Goal: Task Accomplishment & Management: Manage account settings

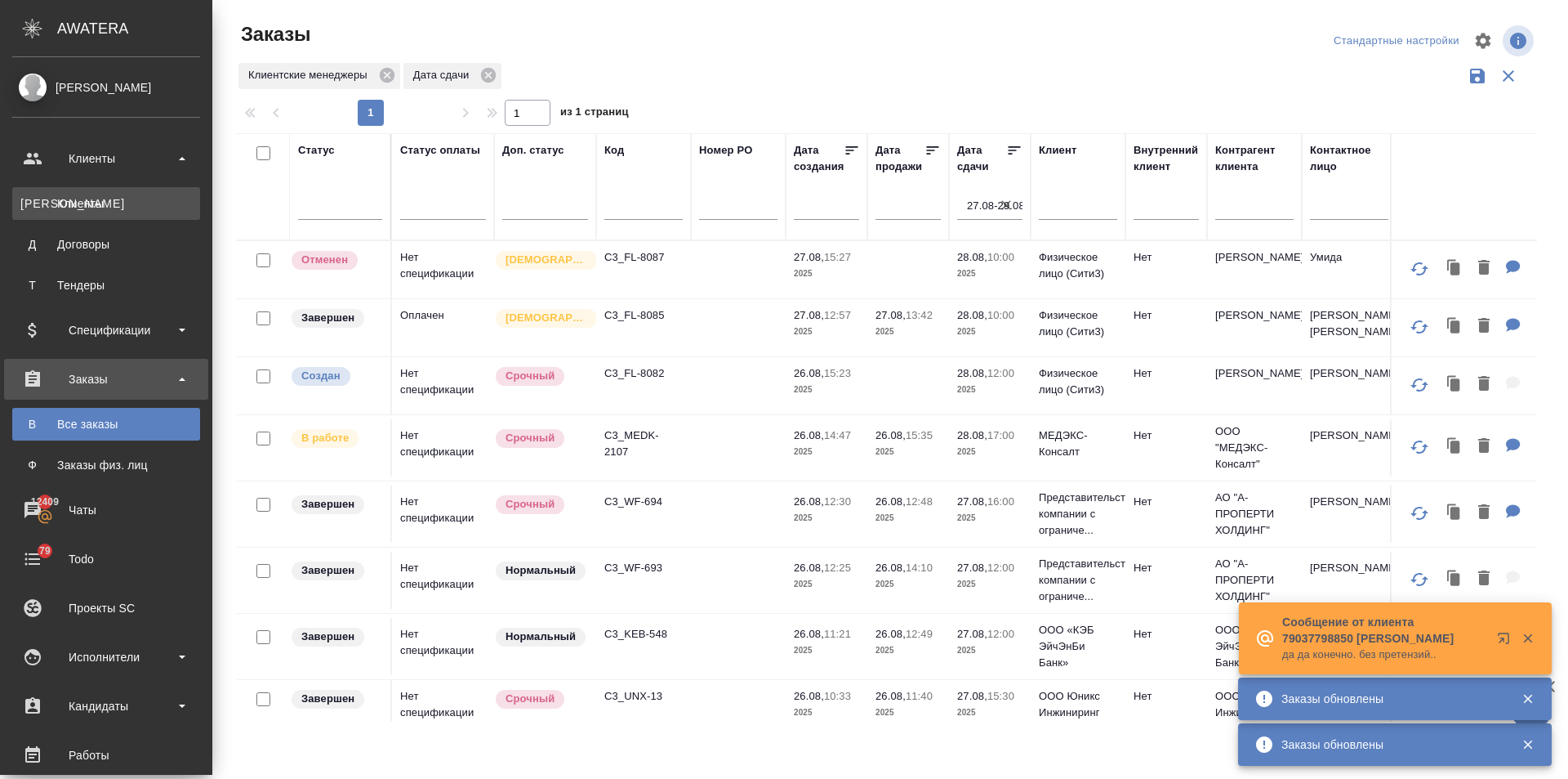
scroll to position [236, 0]
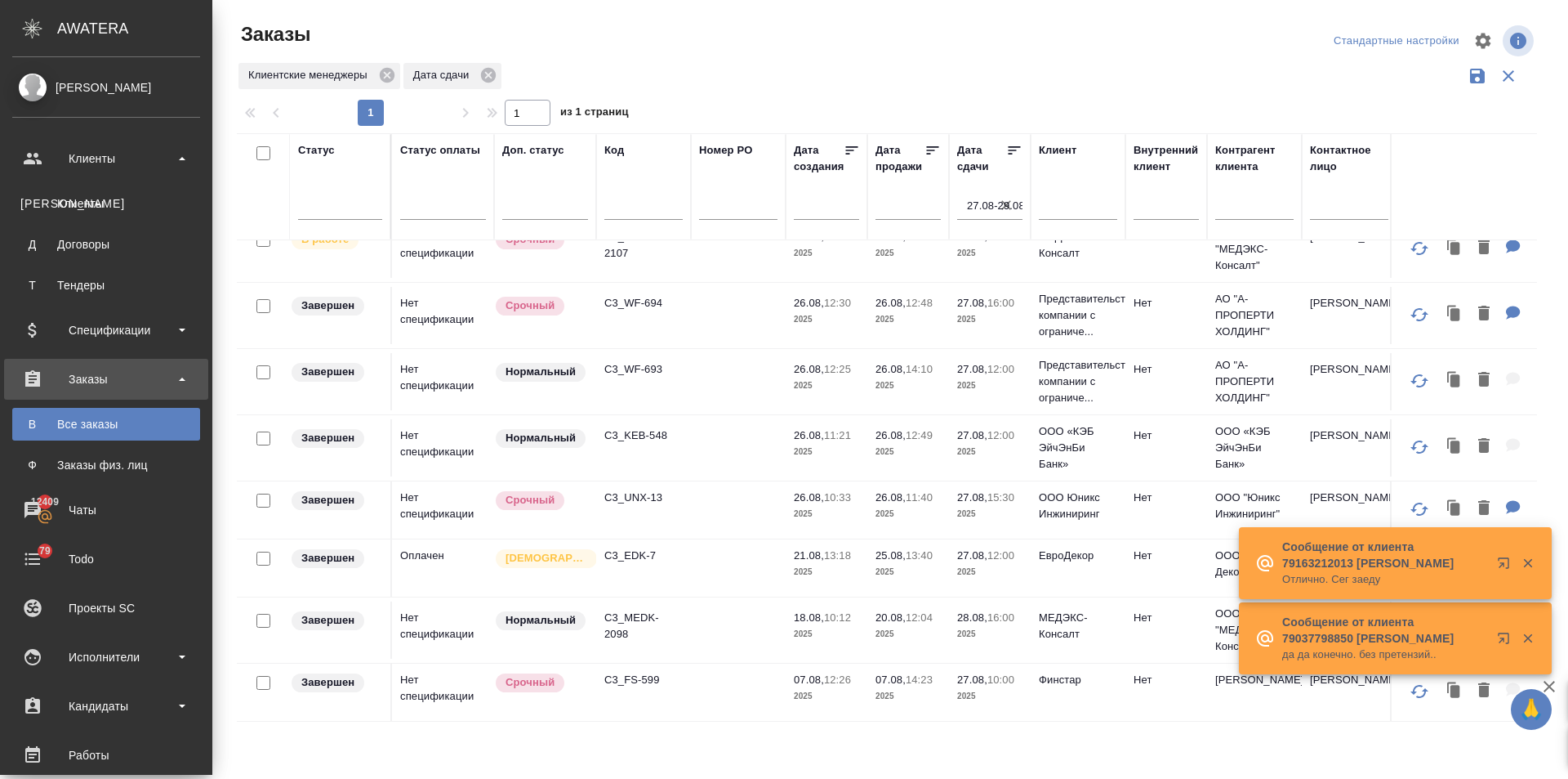
click at [90, 195] on div "Клиенты" at bounding box center [106, 203] width 171 height 16
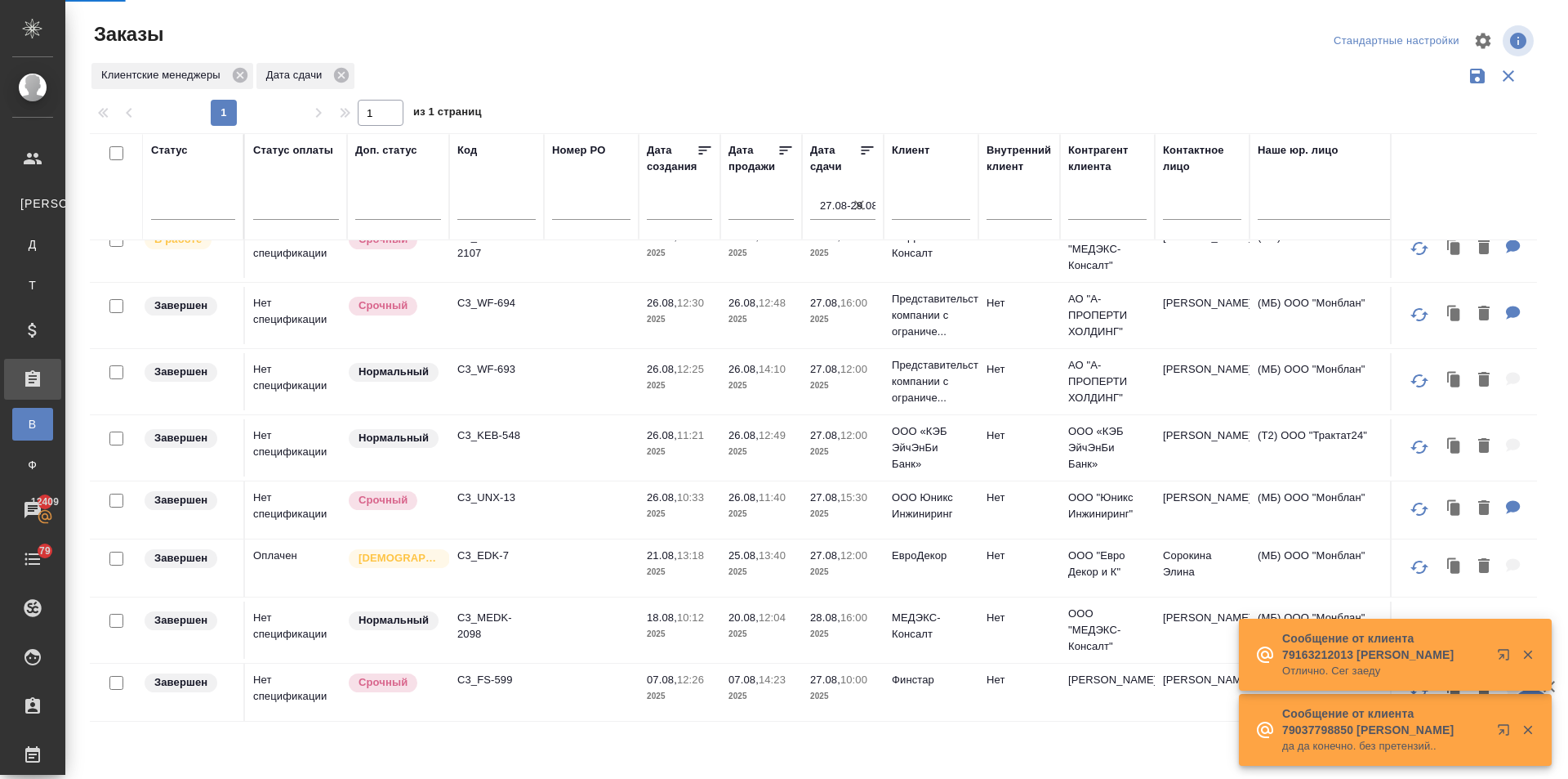
select select "RU"
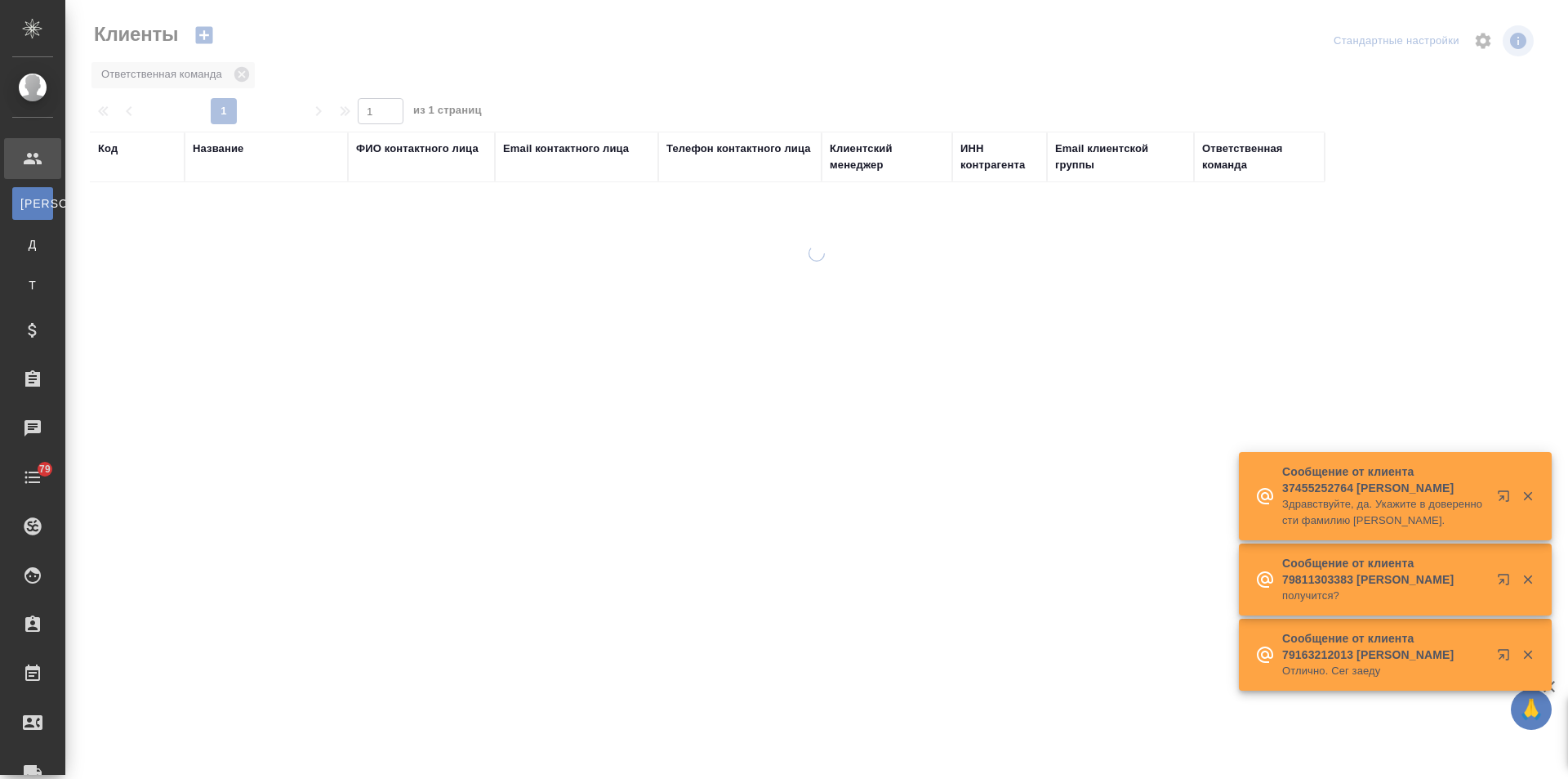
click at [220, 146] on div "Название" at bounding box center [218, 148] width 51 height 16
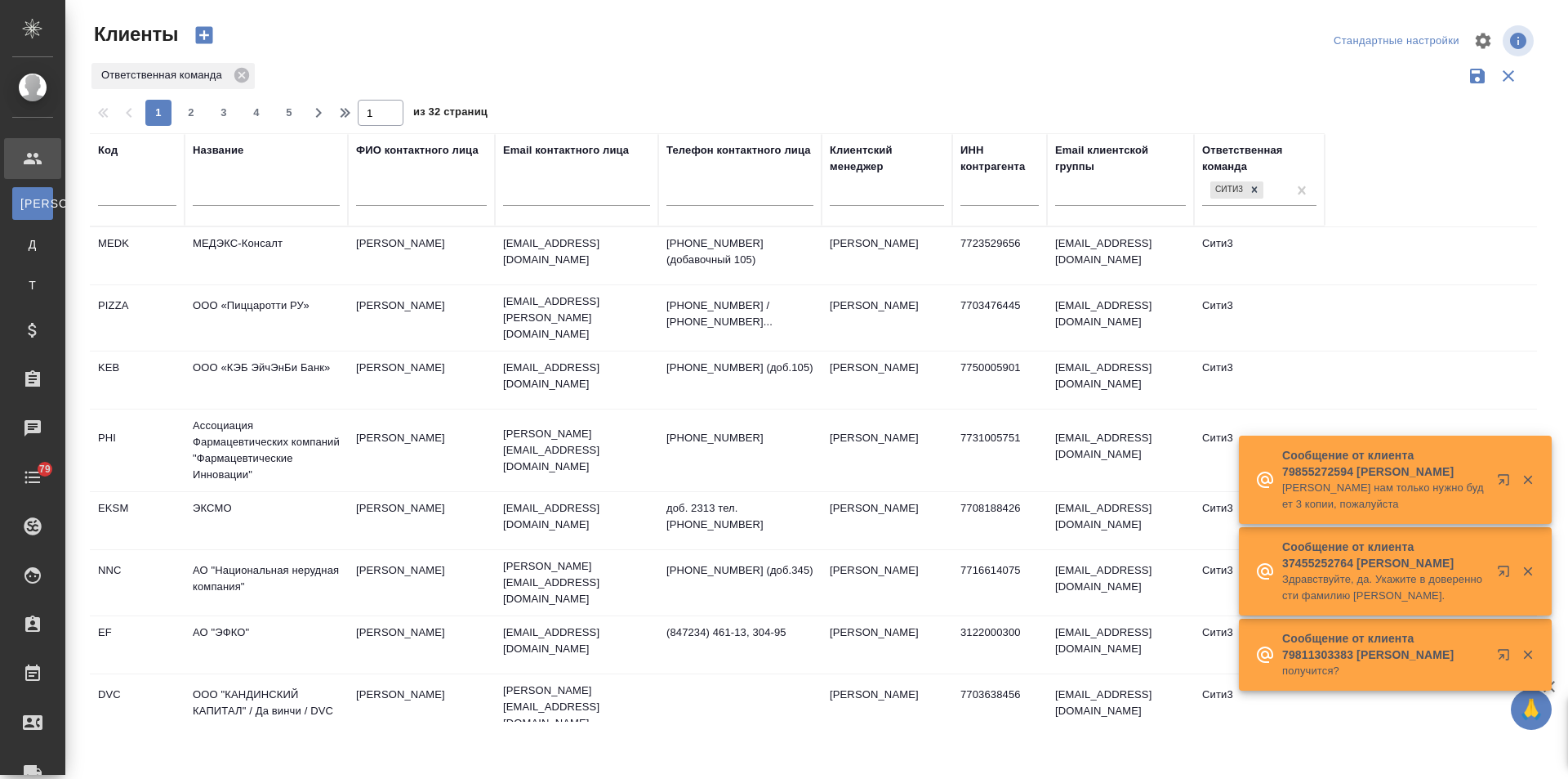
click at [238, 183] on div at bounding box center [266, 197] width 147 height 40
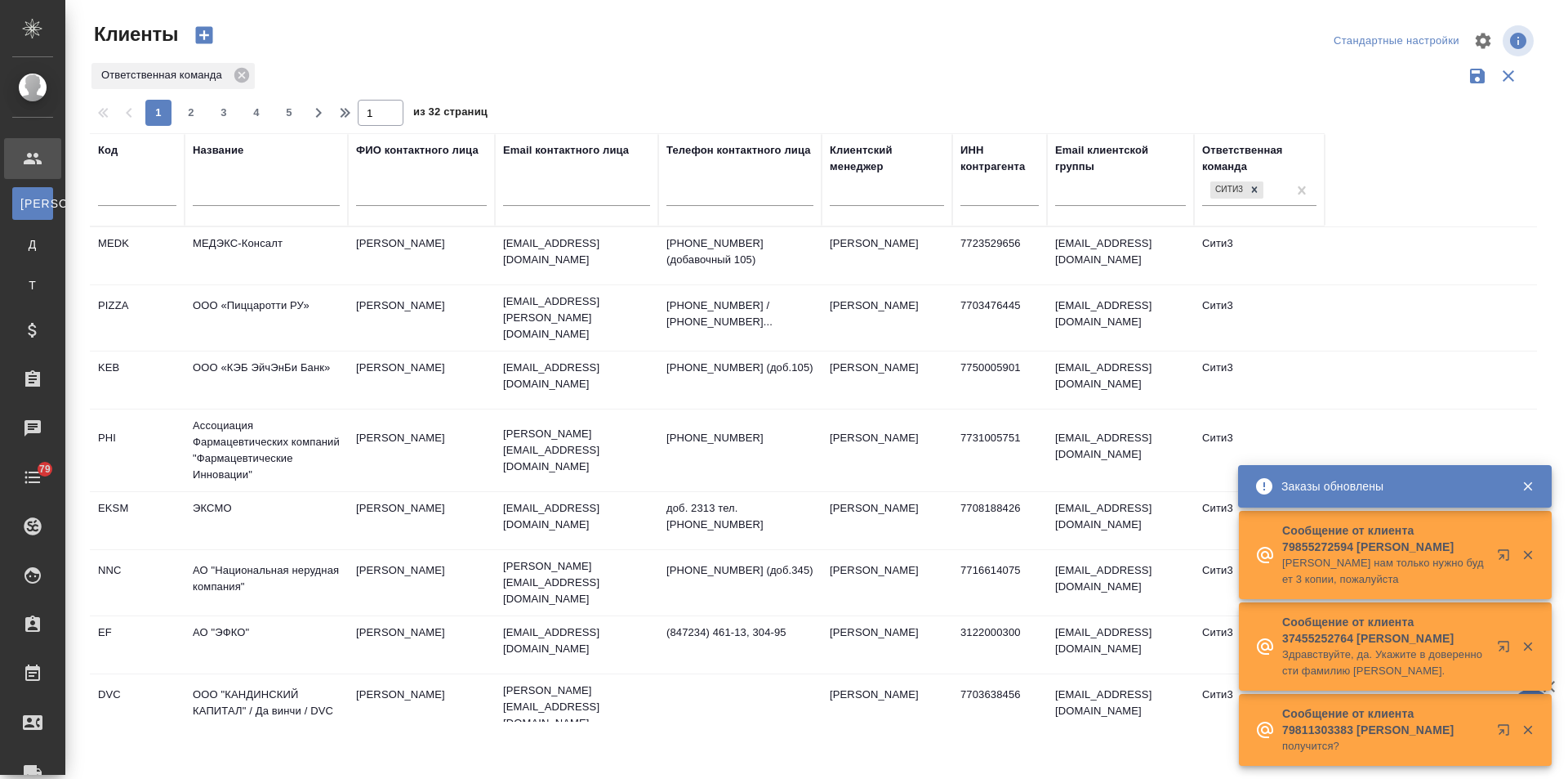
click at [254, 187] on input "text" at bounding box center [266, 195] width 147 height 20
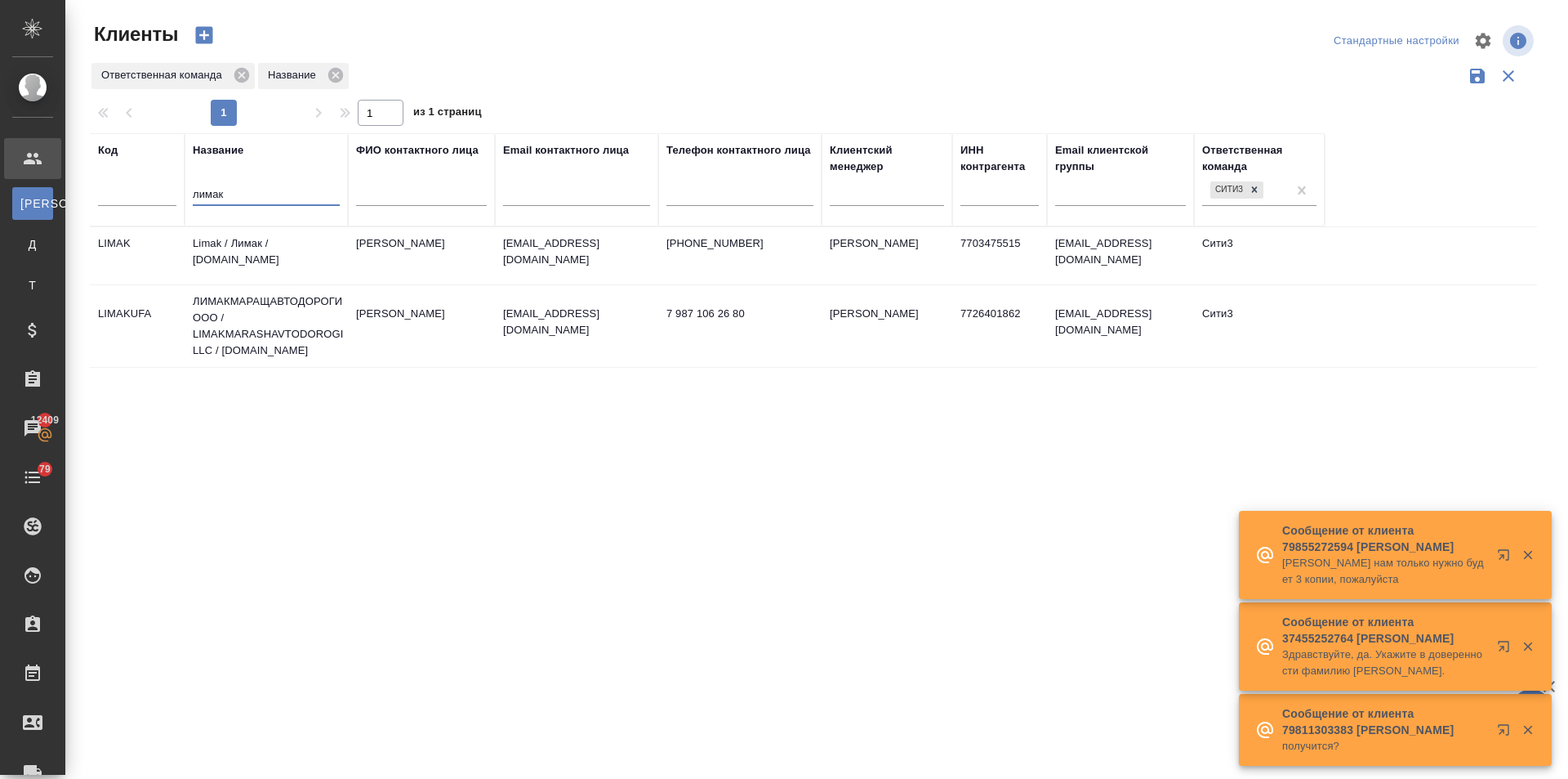
type input "лимак"
click at [222, 237] on td "Limak / Лимак / limak.com.tr" at bounding box center [266, 255] width 163 height 57
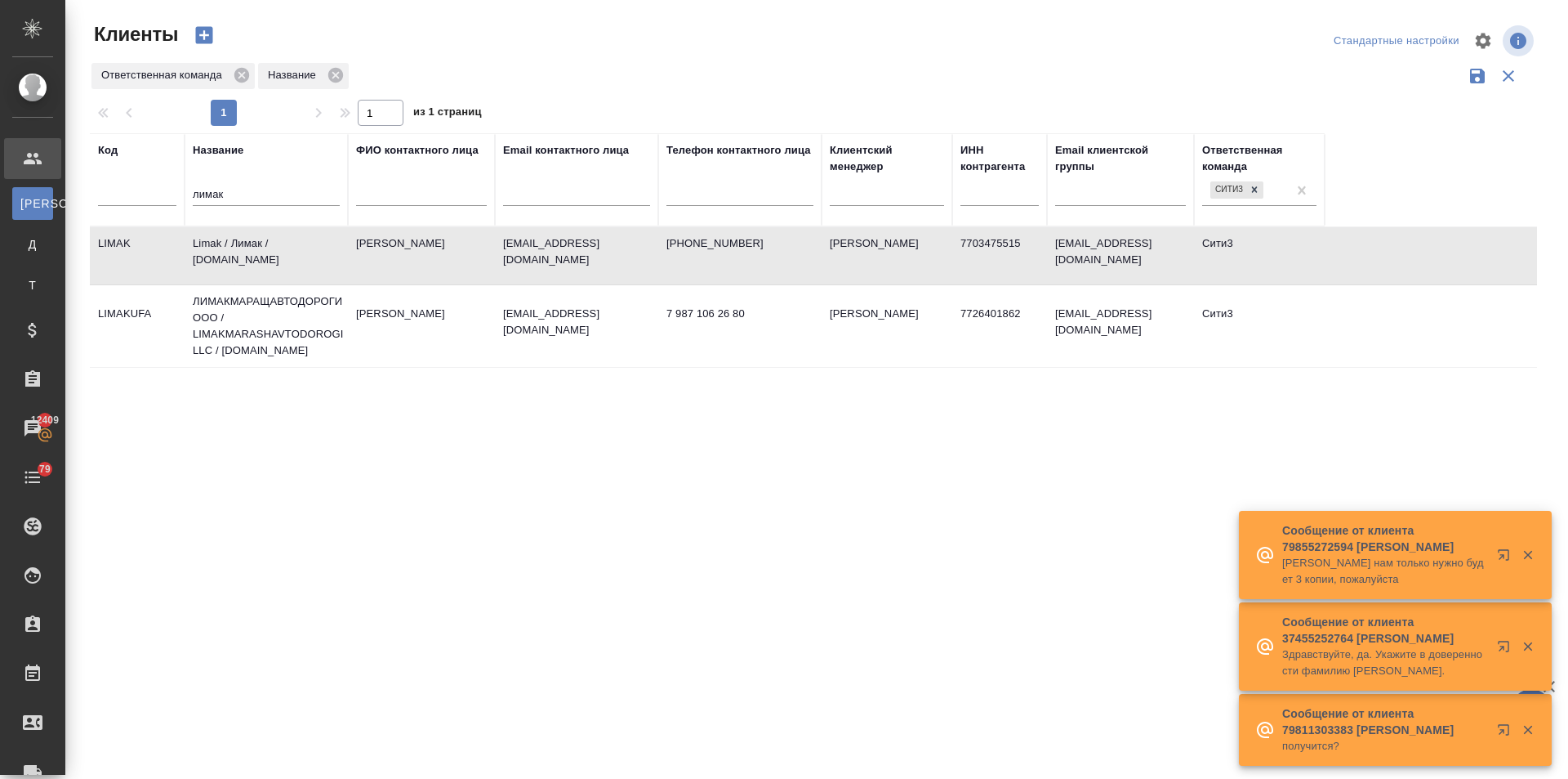
click at [222, 237] on td "Limak / Лимак / limak.com.tr" at bounding box center [266, 255] width 163 height 57
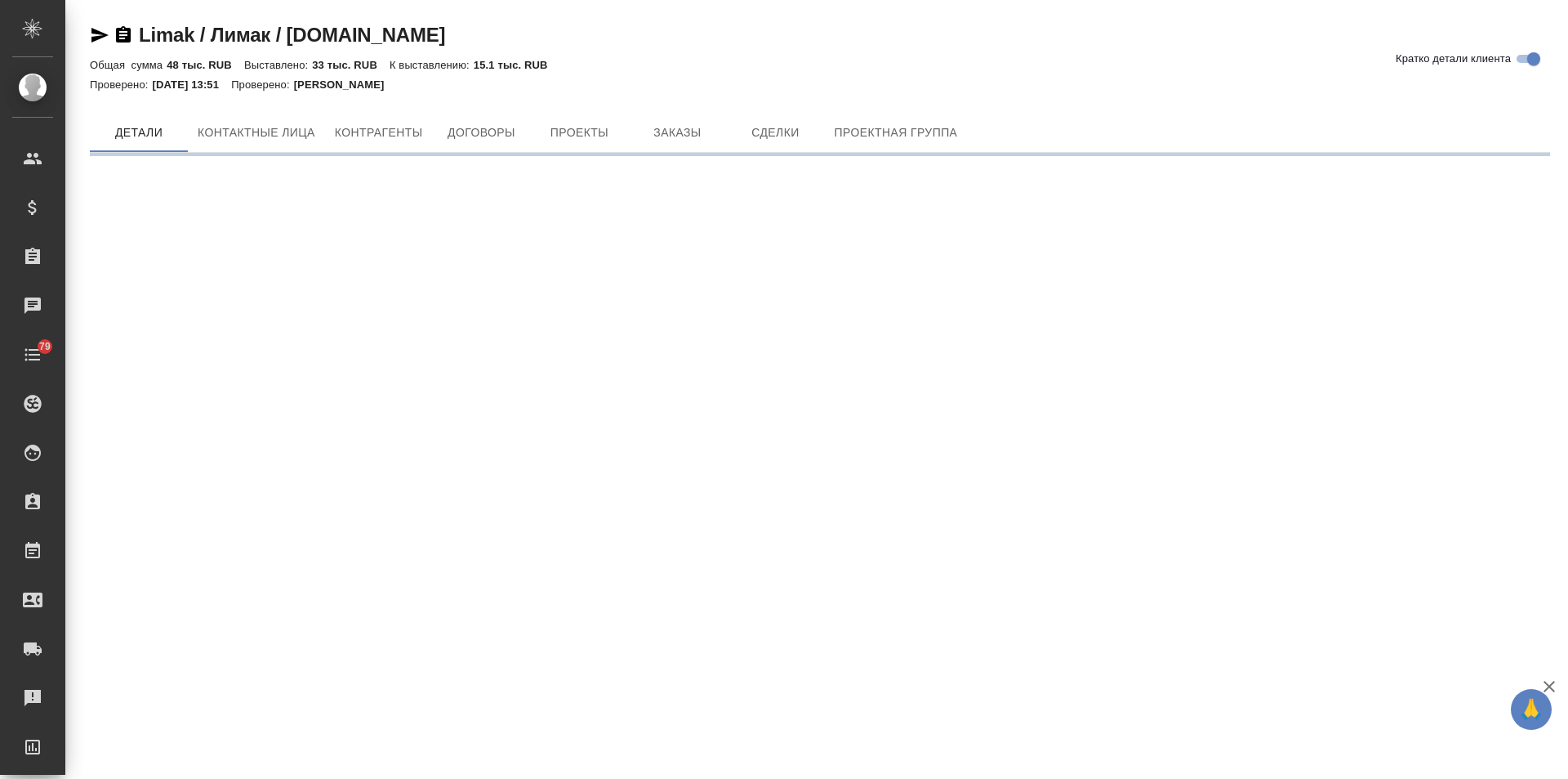
click at [679, 123] on span "Заказы" at bounding box center [678, 132] width 79 height 20
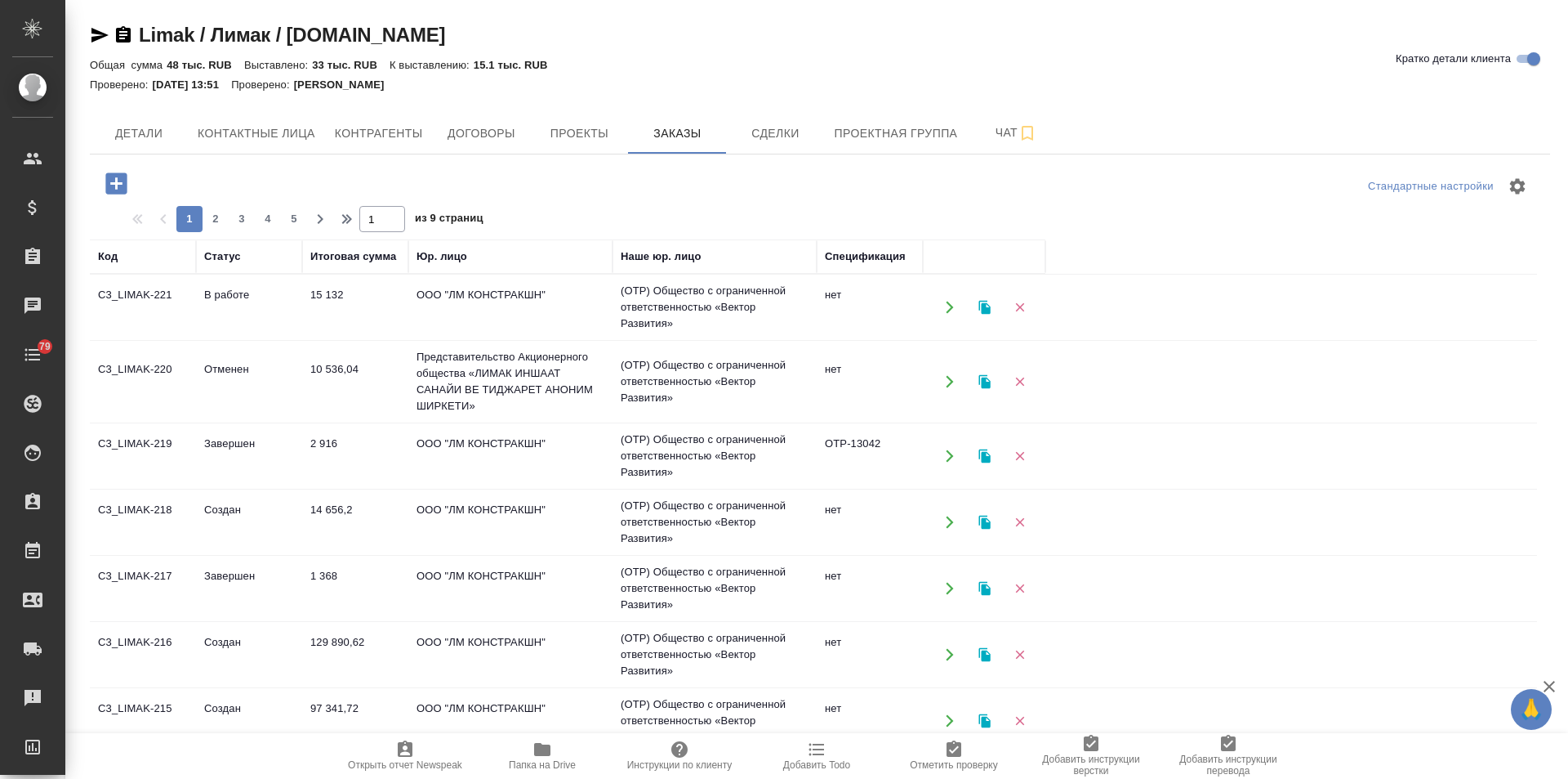
click at [247, 290] on td "В работе" at bounding box center [249, 307] width 106 height 57
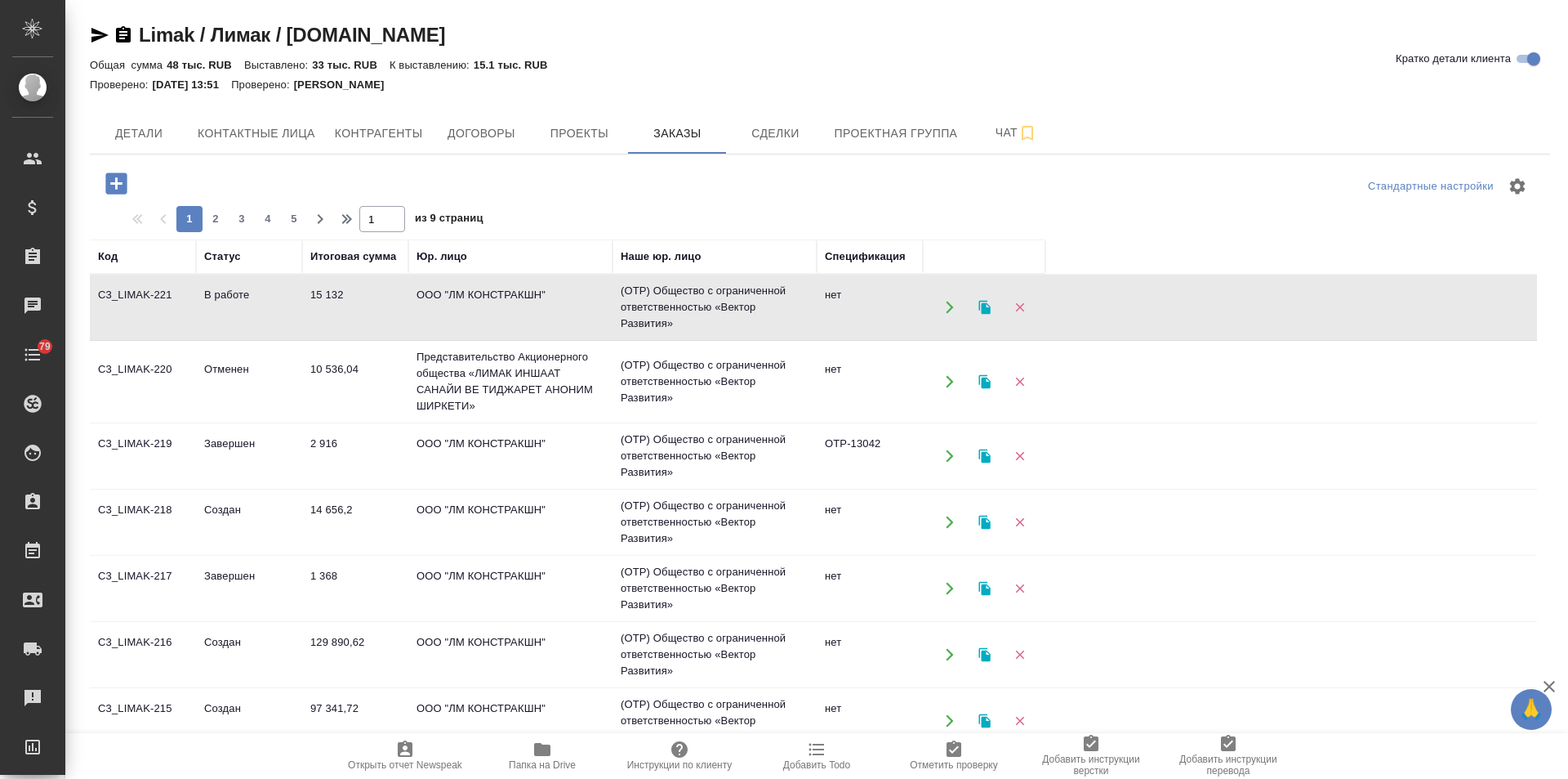
click at [247, 290] on td "В работе" at bounding box center [249, 307] width 106 height 57
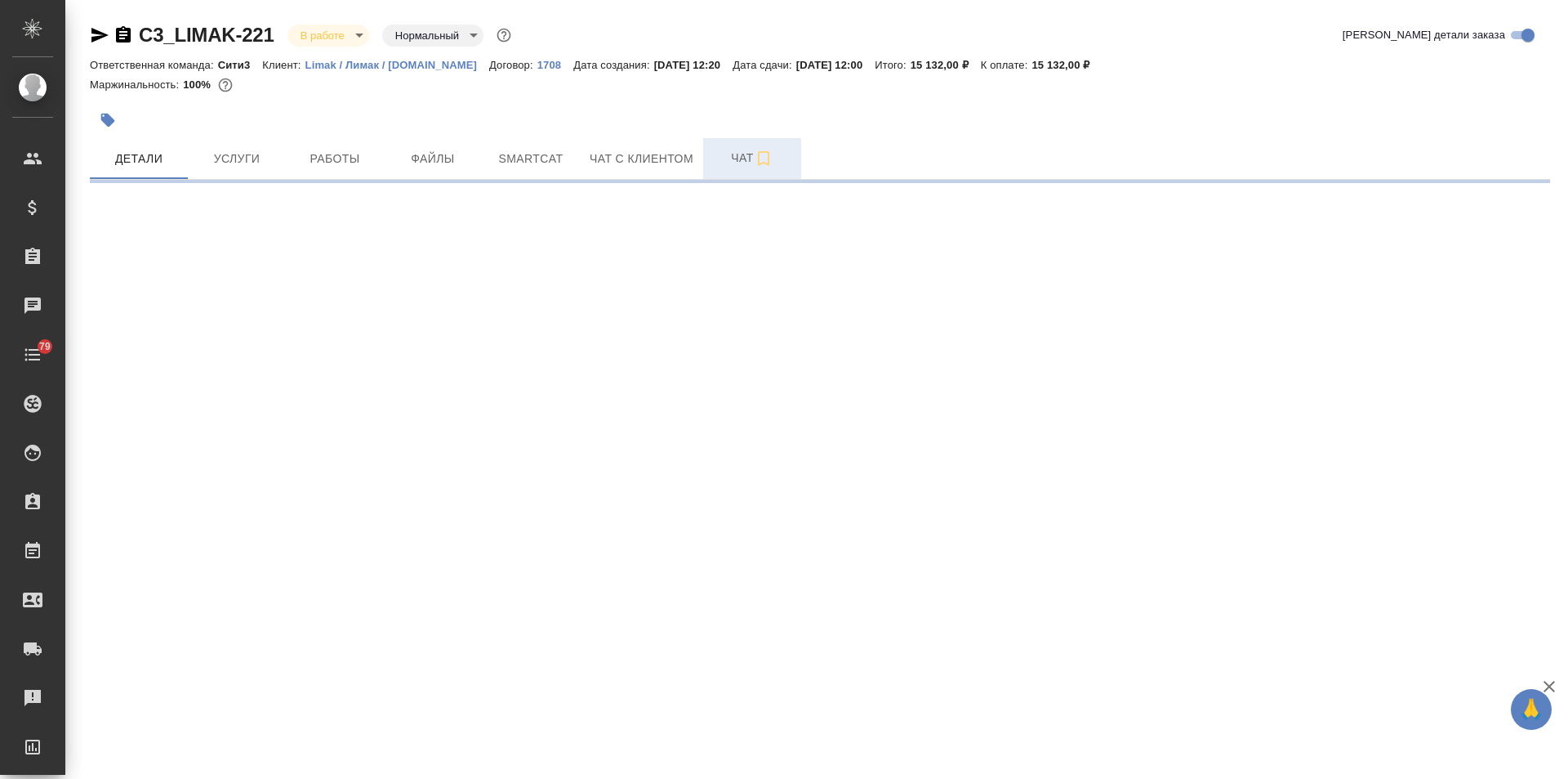
select select "RU"
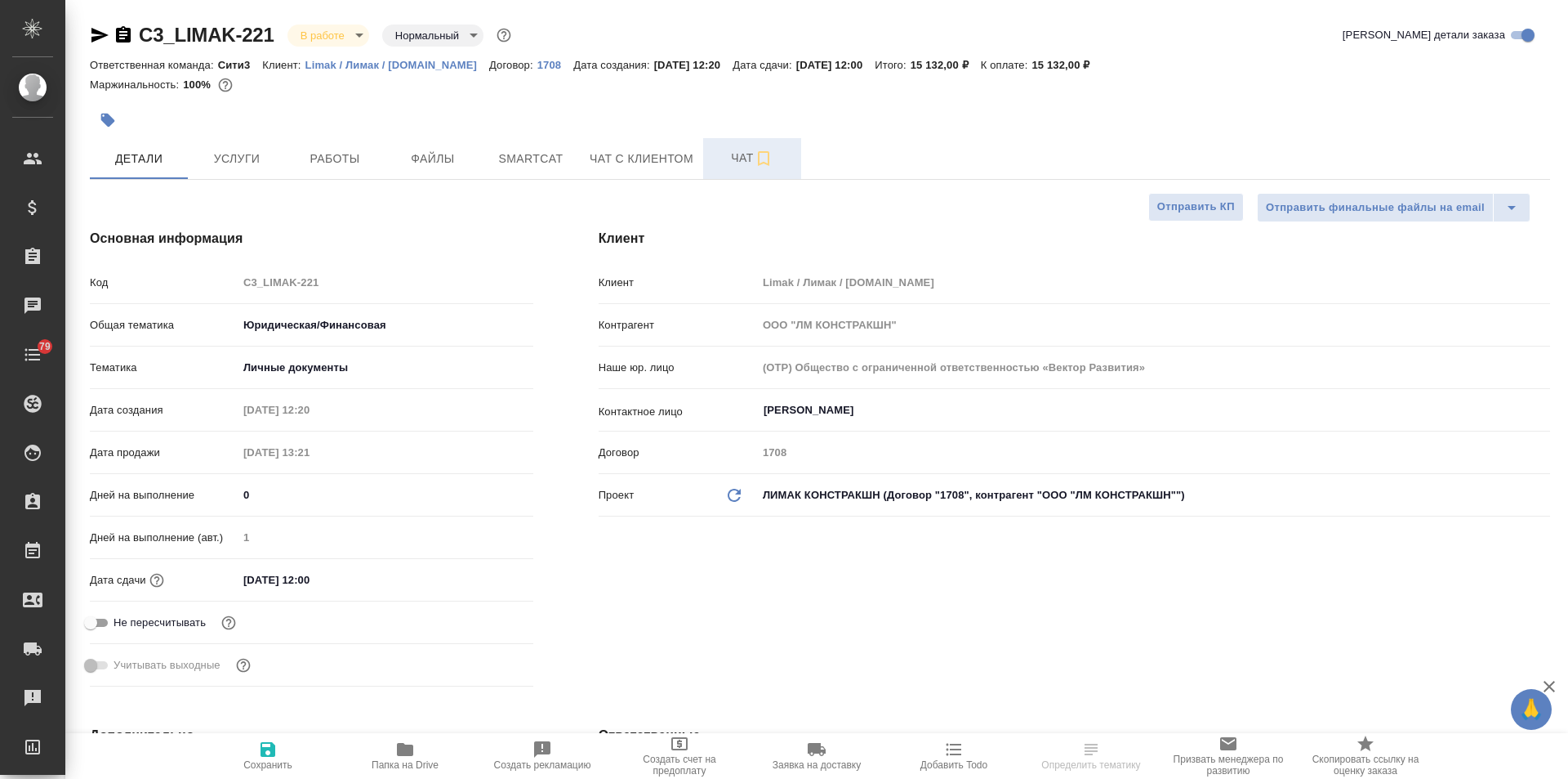
type textarea "x"
click at [726, 152] on span "Чат" at bounding box center [753, 158] width 79 height 20
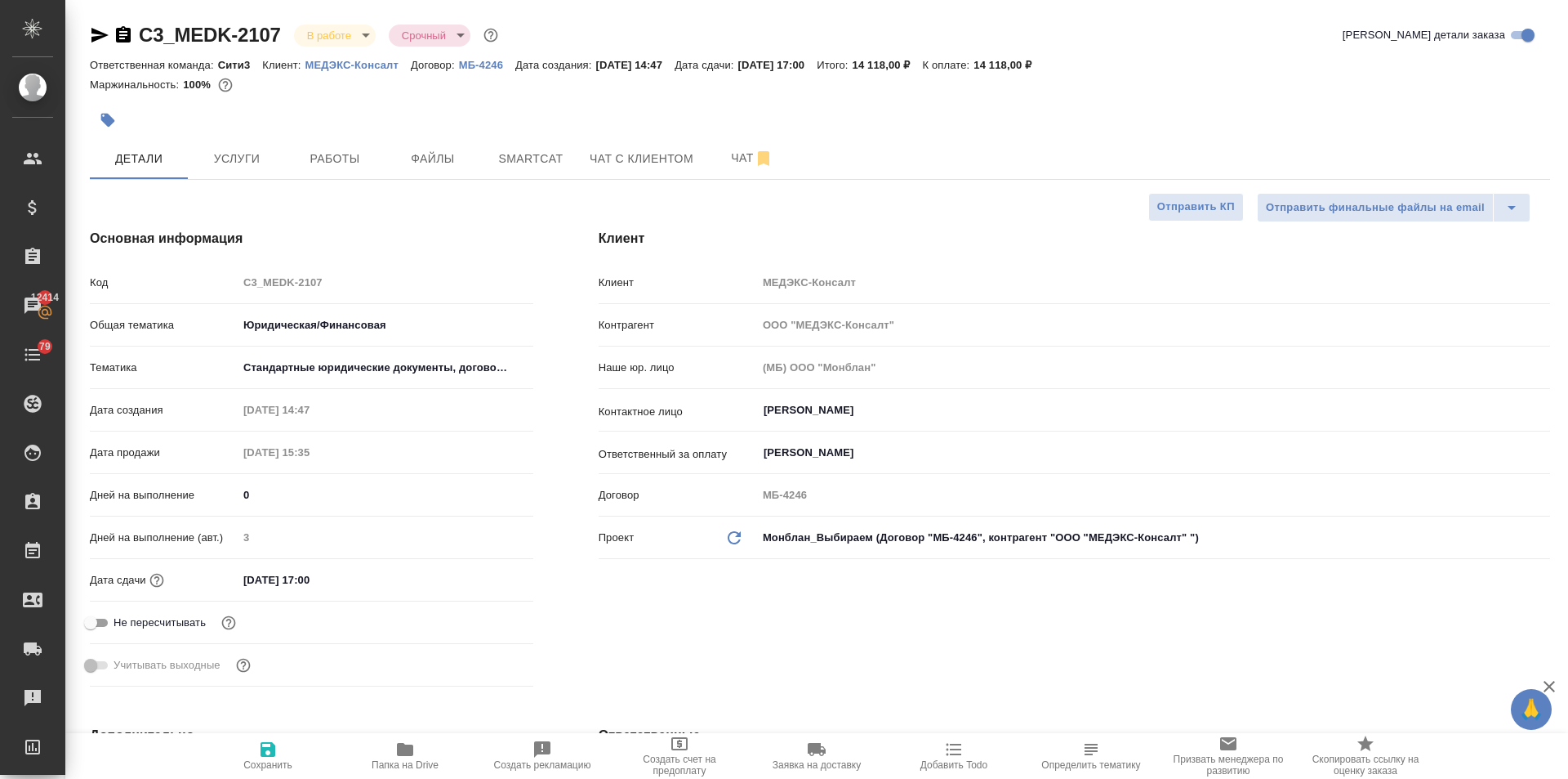
select select "RU"
click at [116, 113] on button "button" at bounding box center [107, 119] width 36 height 36
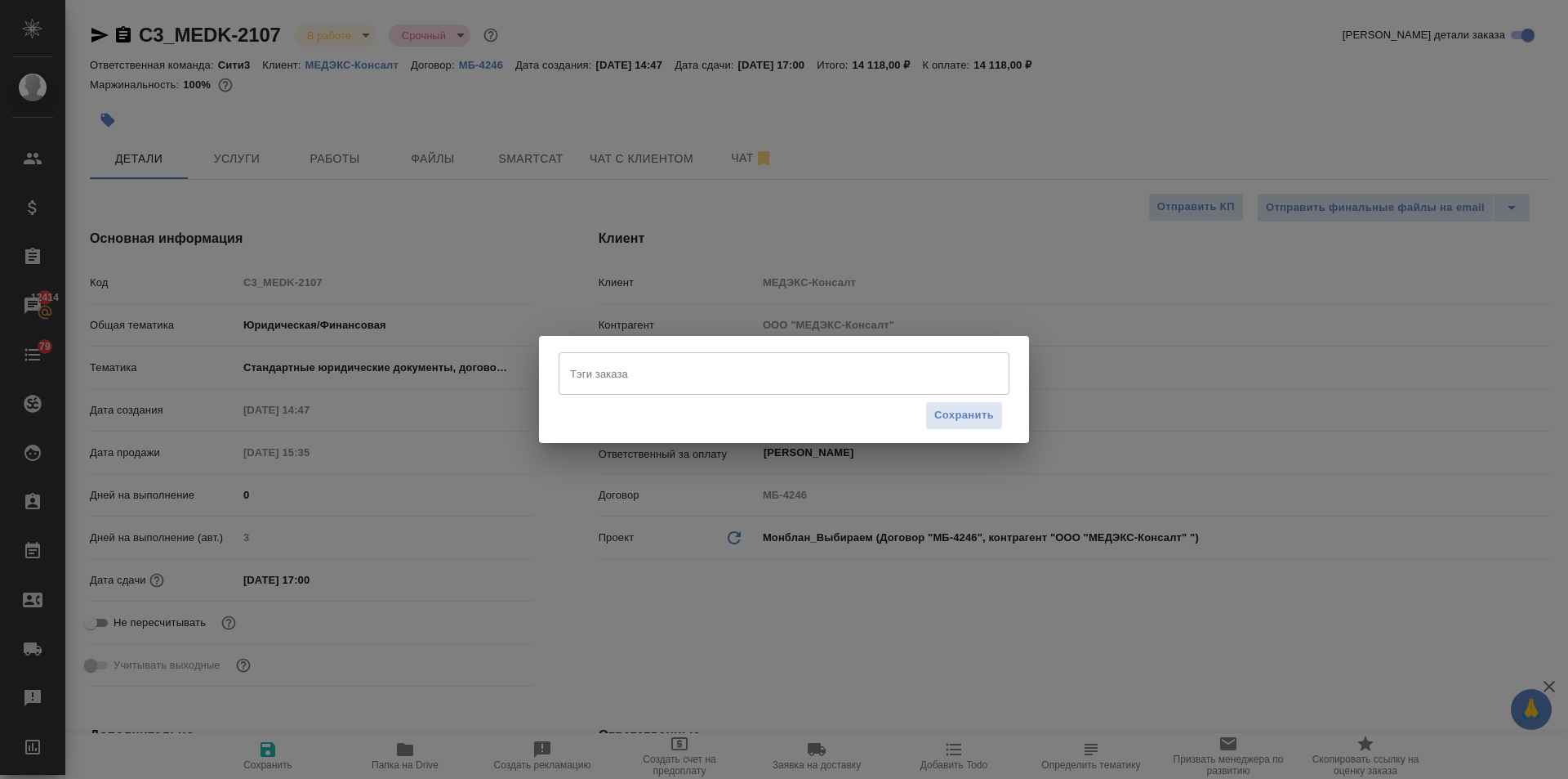
click at [618, 369] on input "Тэги заказа" at bounding box center [768, 373] width 405 height 28
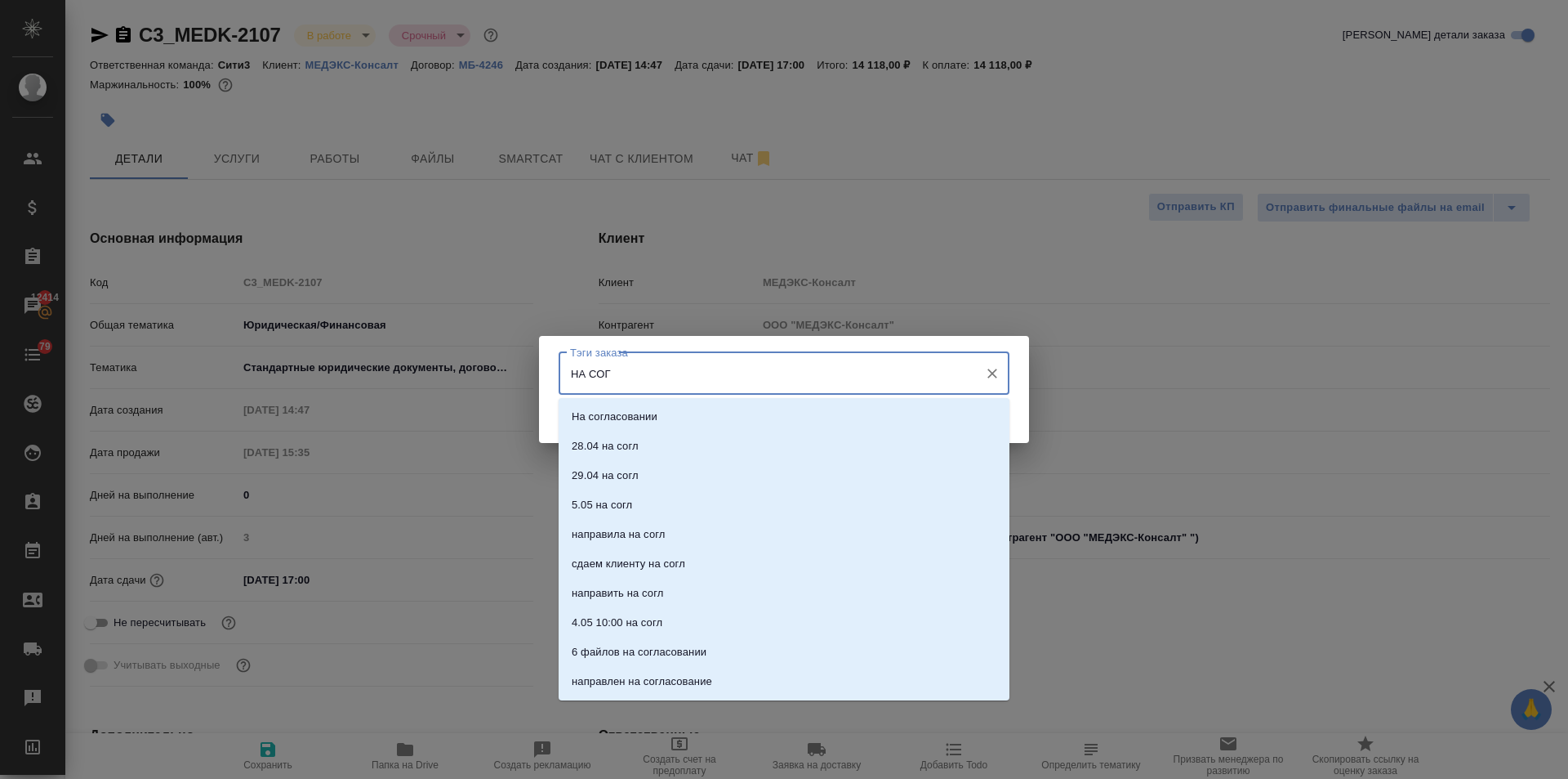
type input "НА СОГЛ"
drag, startPoint x: 618, startPoint y: 411, endPoint x: 719, endPoint y: 432, distance: 103.2
click at [618, 412] on p "На согласовании" at bounding box center [614, 416] width 86 height 16
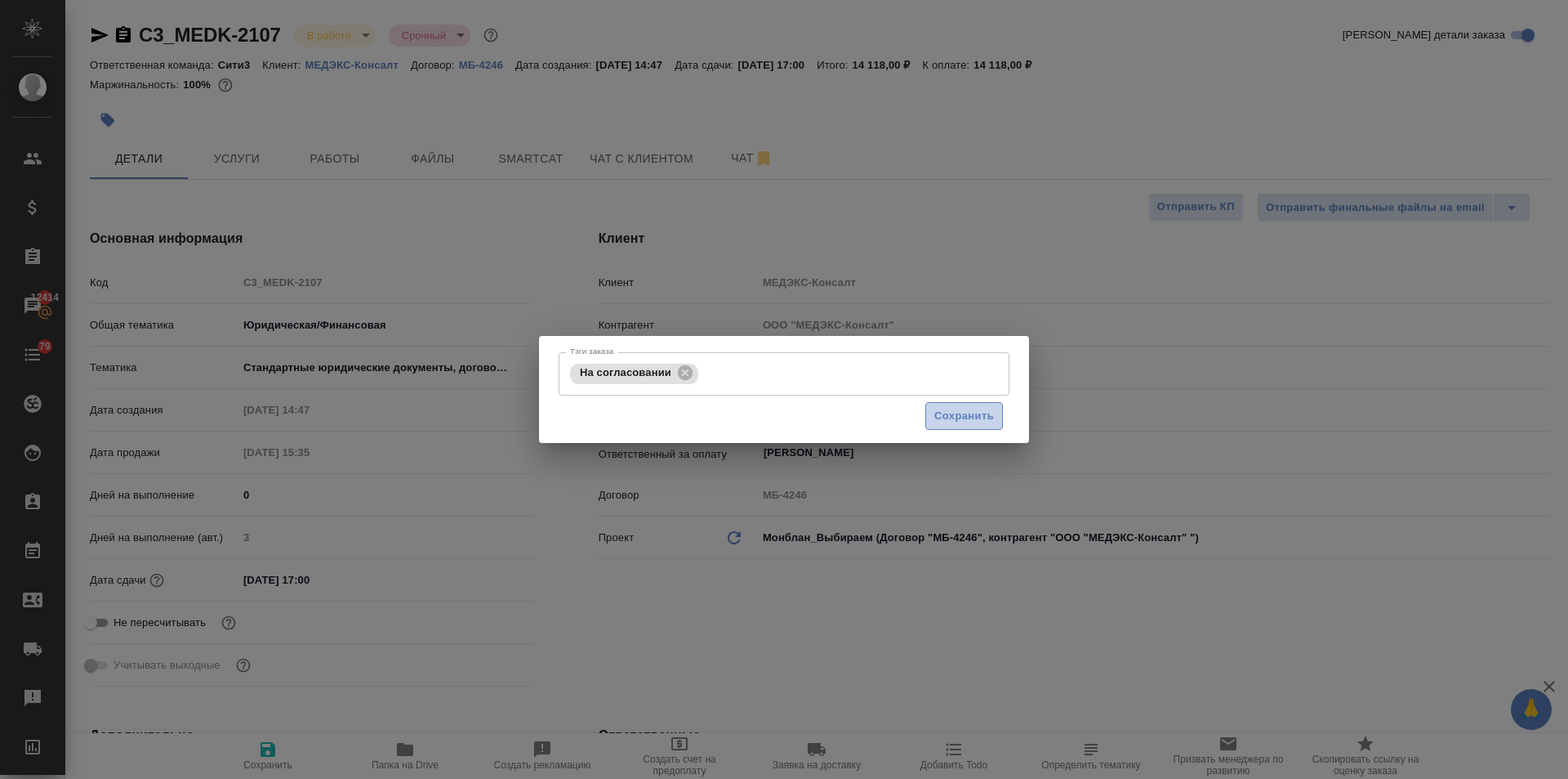
click at [934, 416] on span "Сохранить" at bounding box center [964, 416] width 60 height 19
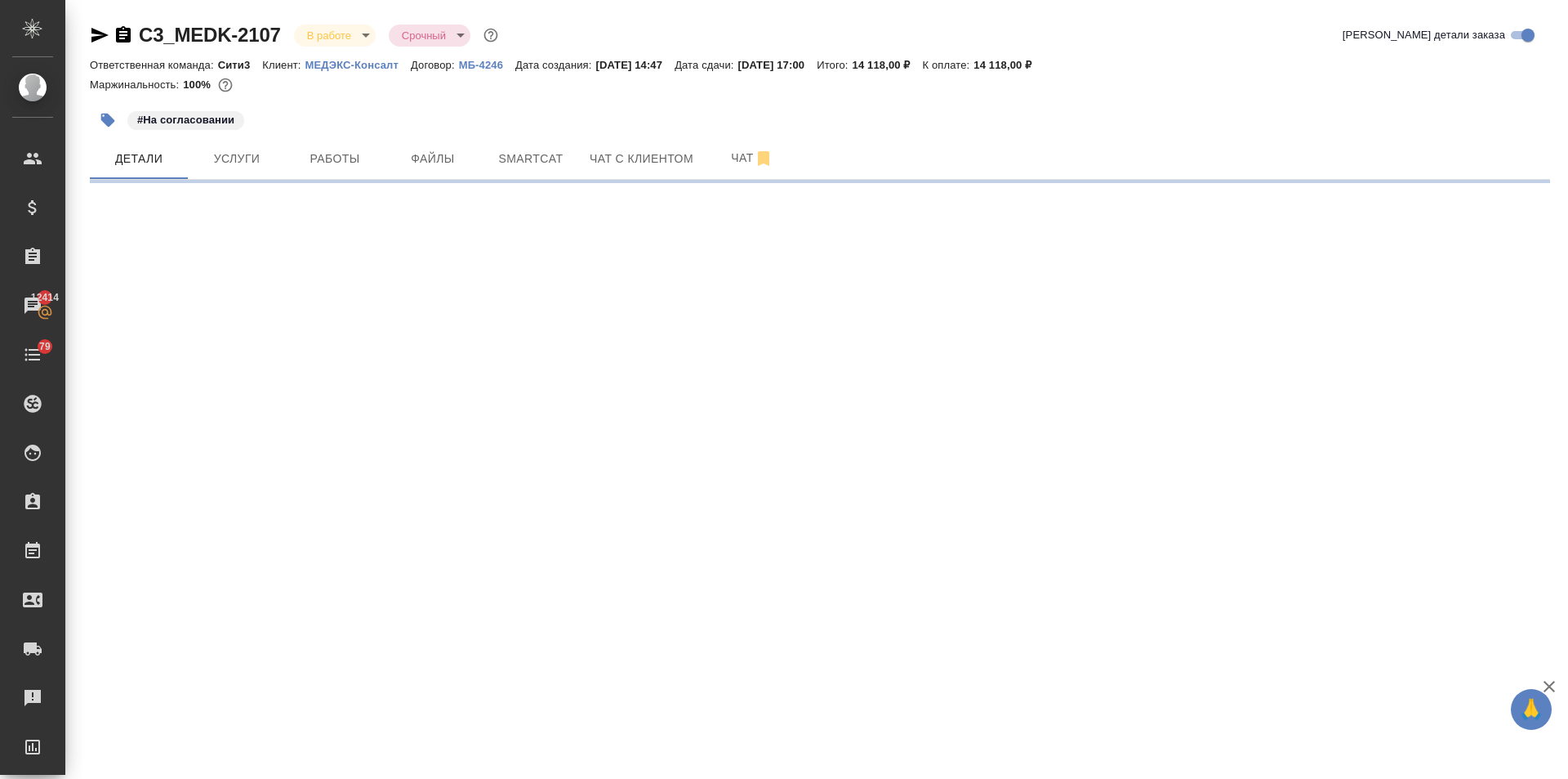
select select "RU"
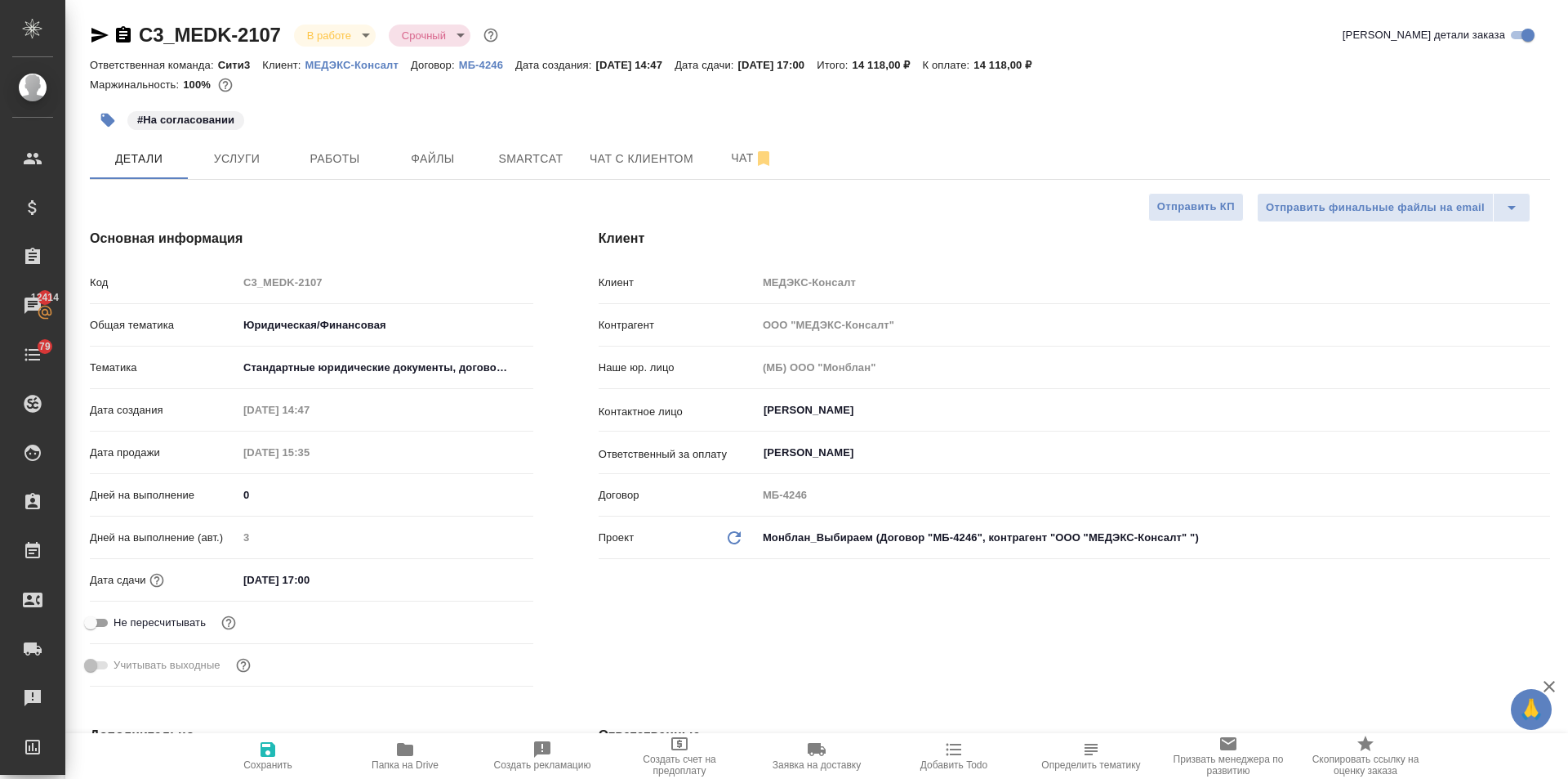
type textarea "x"
type input "Газизов Ринат"
click at [375, 582] on input "28.08.2025 17:00" at bounding box center [310, 579] width 143 height 24
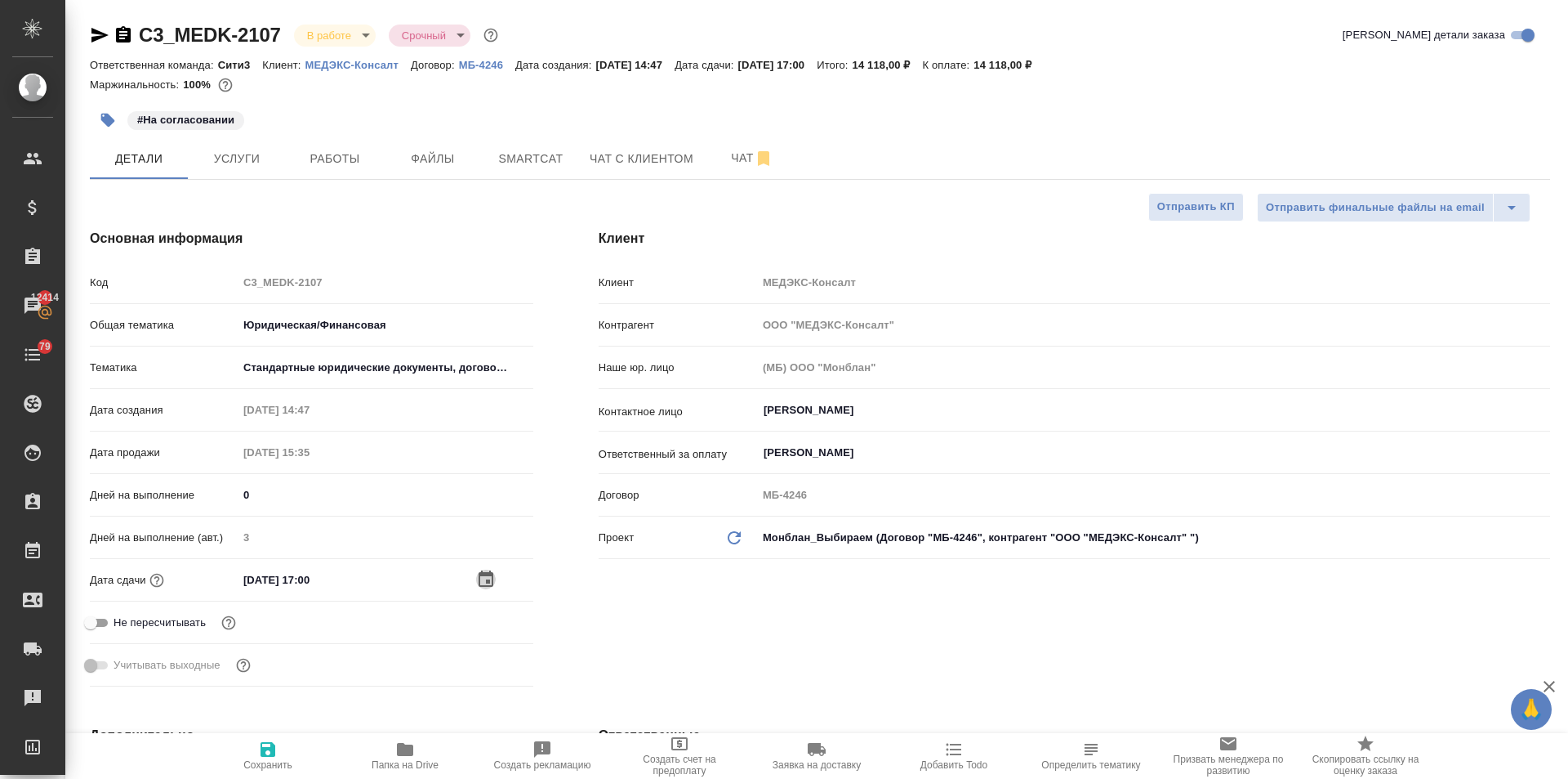
click at [481, 573] on icon "button" at bounding box center [485, 578] width 14 height 16
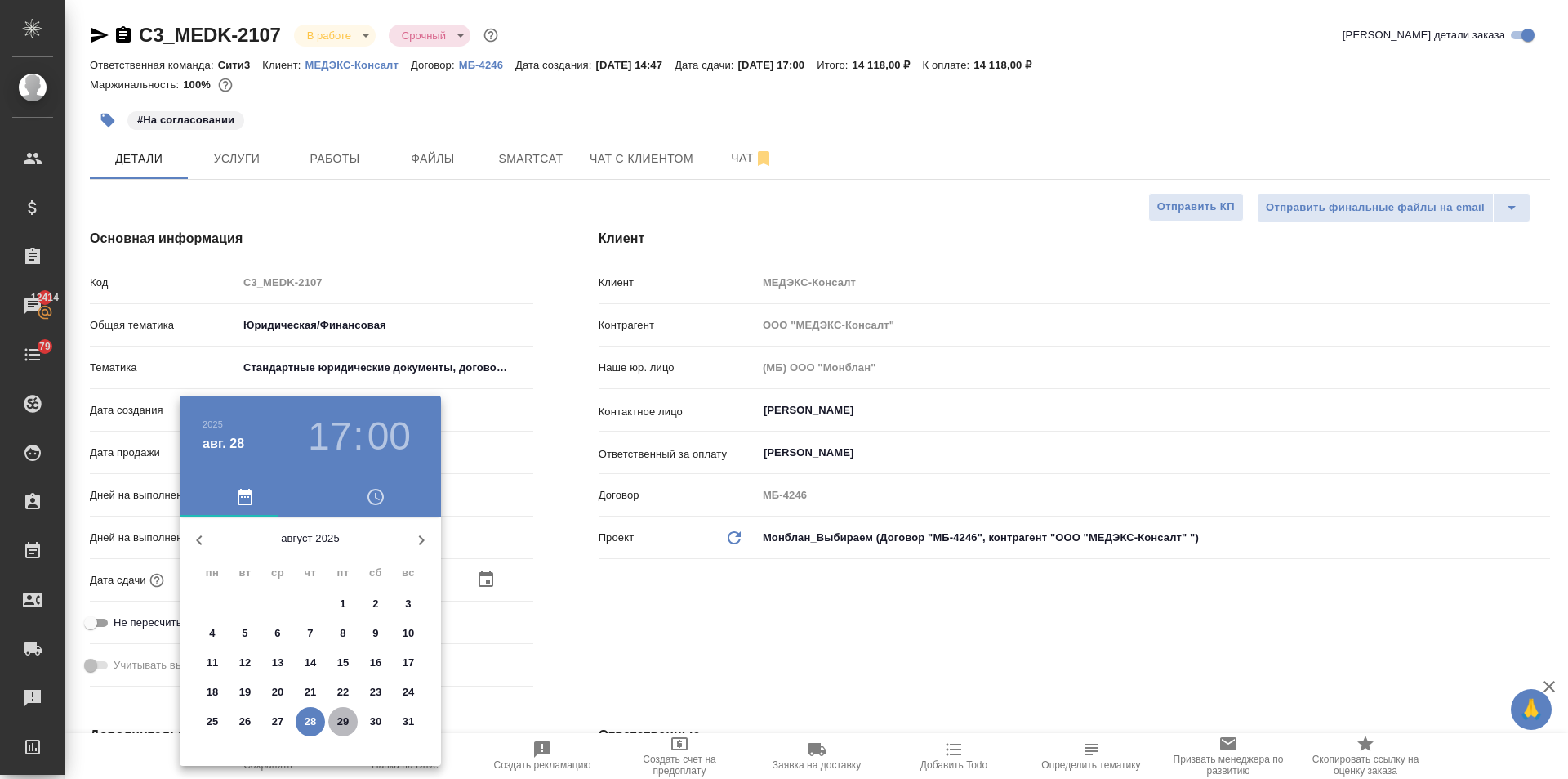
click at [340, 716] on p "29" at bounding box center [343, 721] width 12 height 16
type input "29.08.2025 17:00"
type textarea "x"
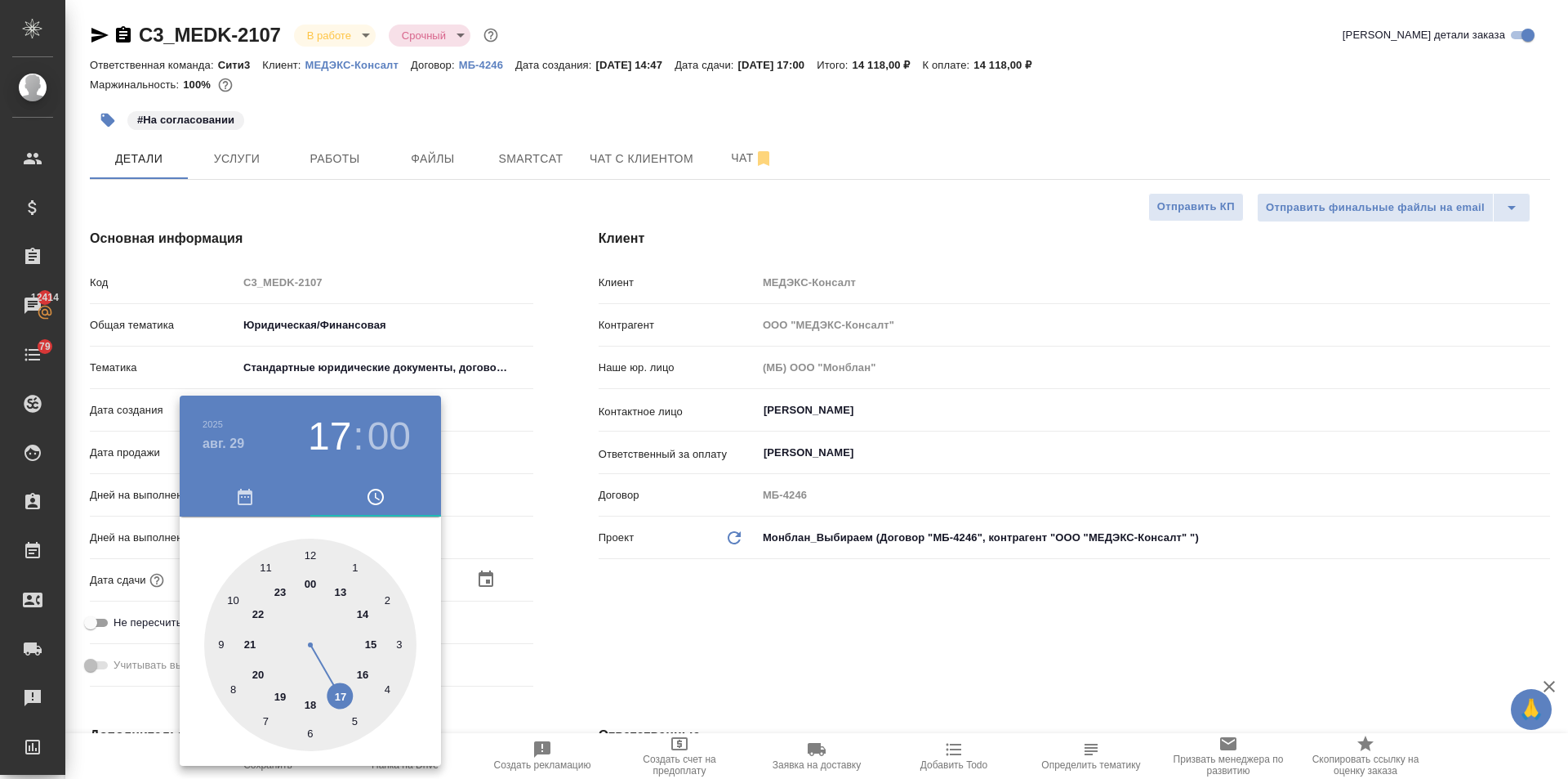
click at [529, 655] on div at bounding box center [784, 390] width 1568 height 779
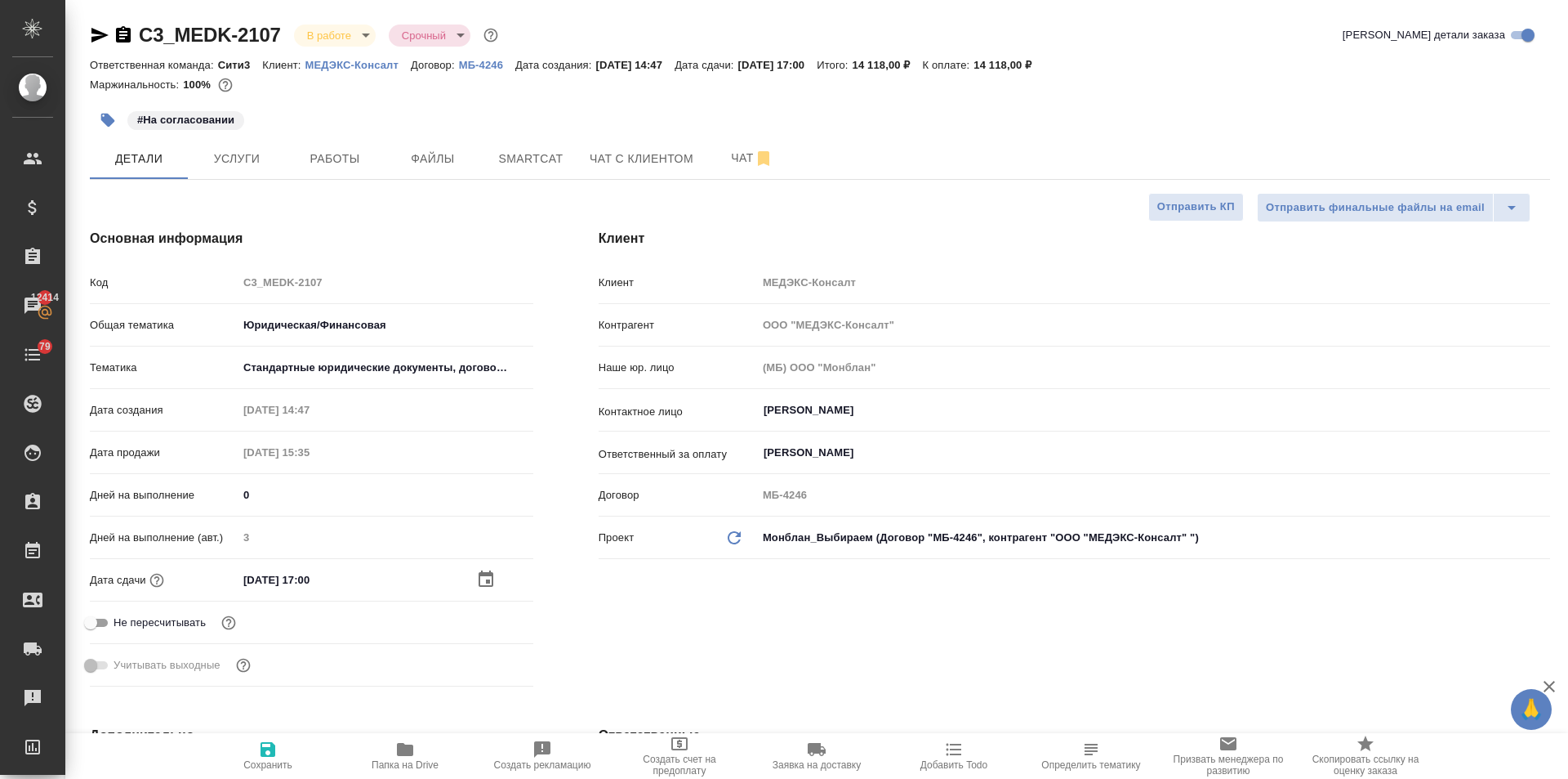
click at [261, 751] on icon "button" at bounding box center [267, 748] width 14 height 14
type textarea "x"
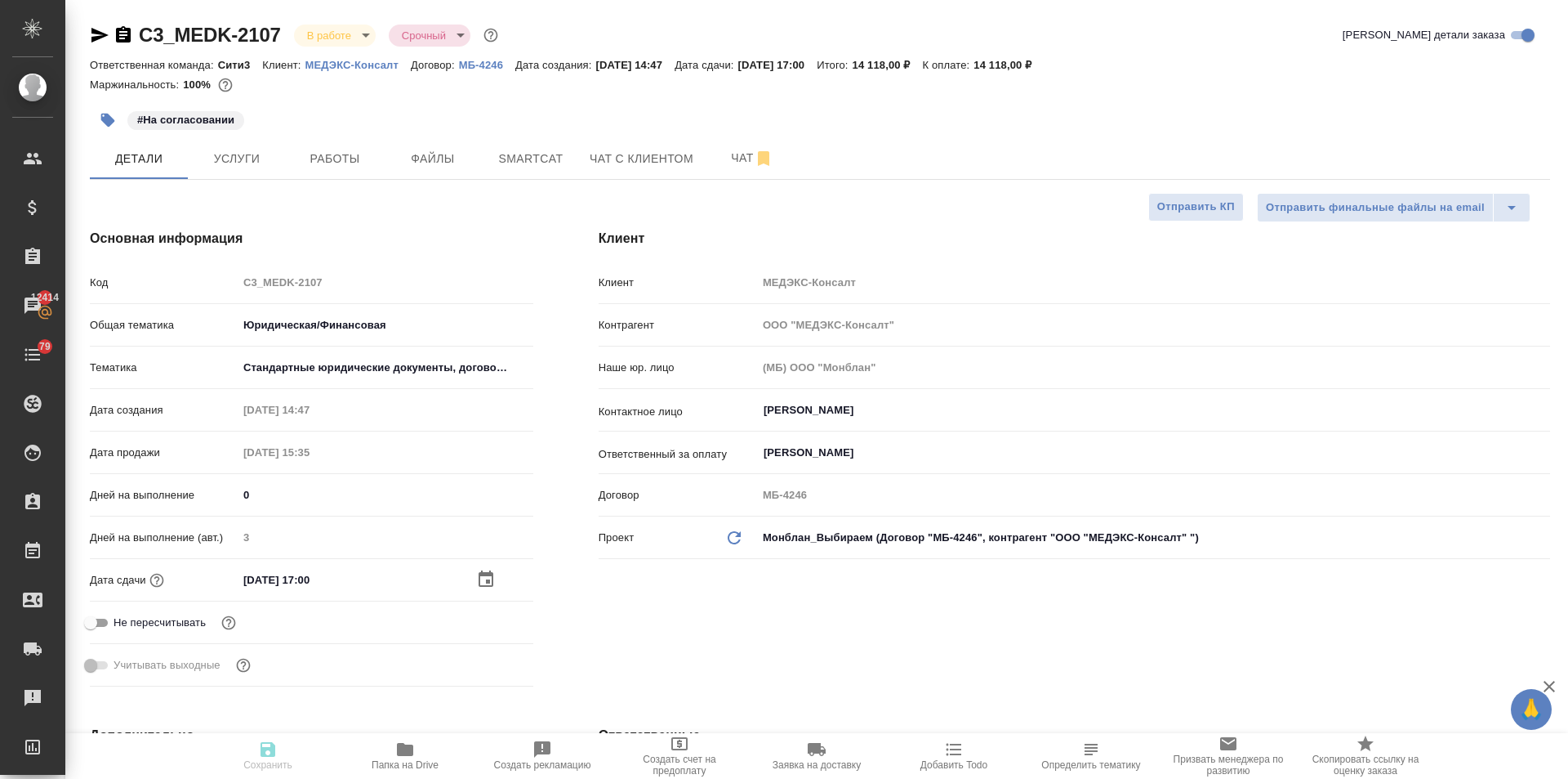
type textarea "x"
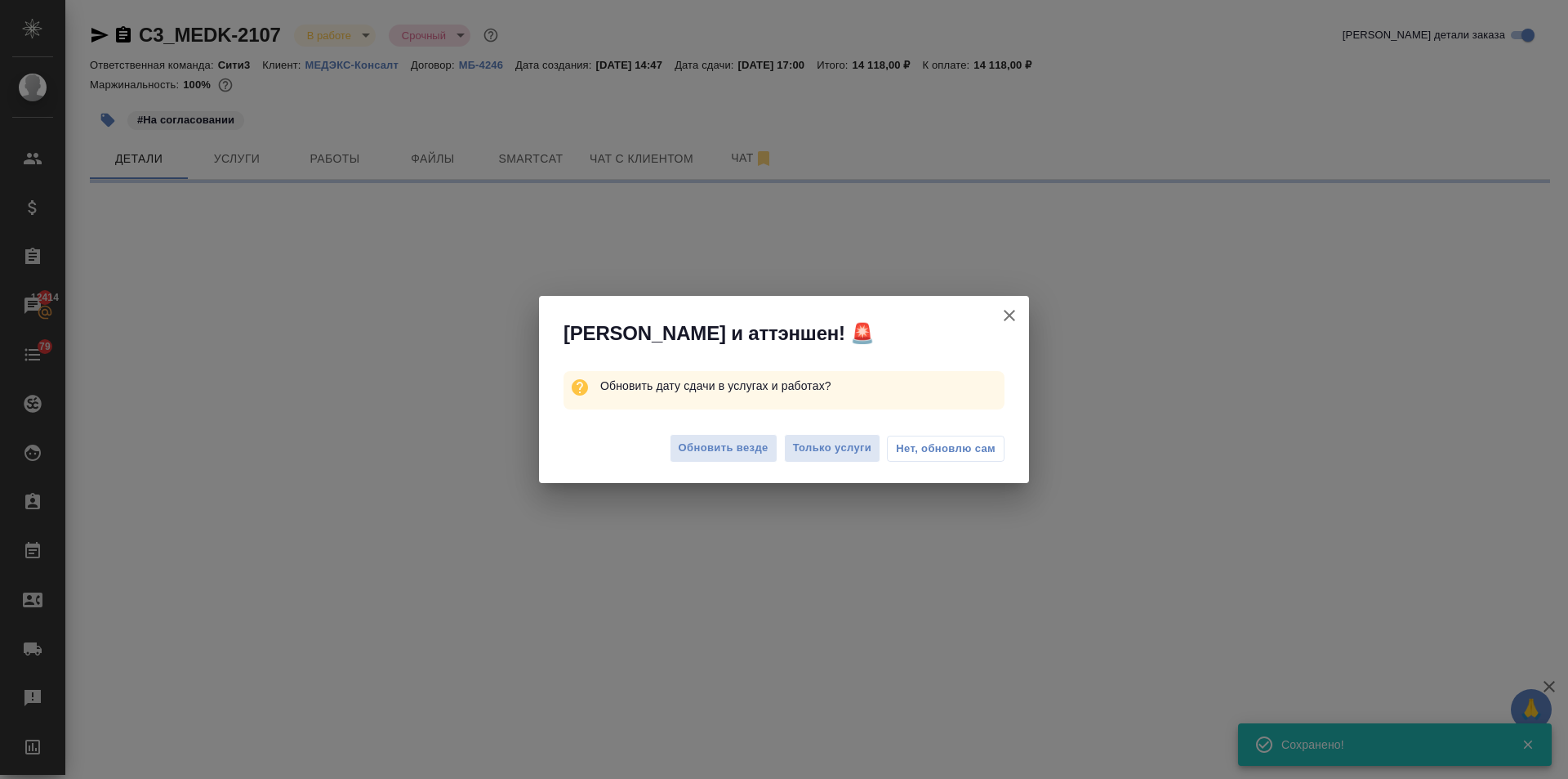
drag, startPoint x: 736, startPoint y: 432, endPoint x: 741, endPoint y: 442, distance: 11.2
click at [737, 432] on div "Обновить везде Только услуги Нет, обновлю сам" at bounding box center [784, 450] width 490 height 65
select select "RU"
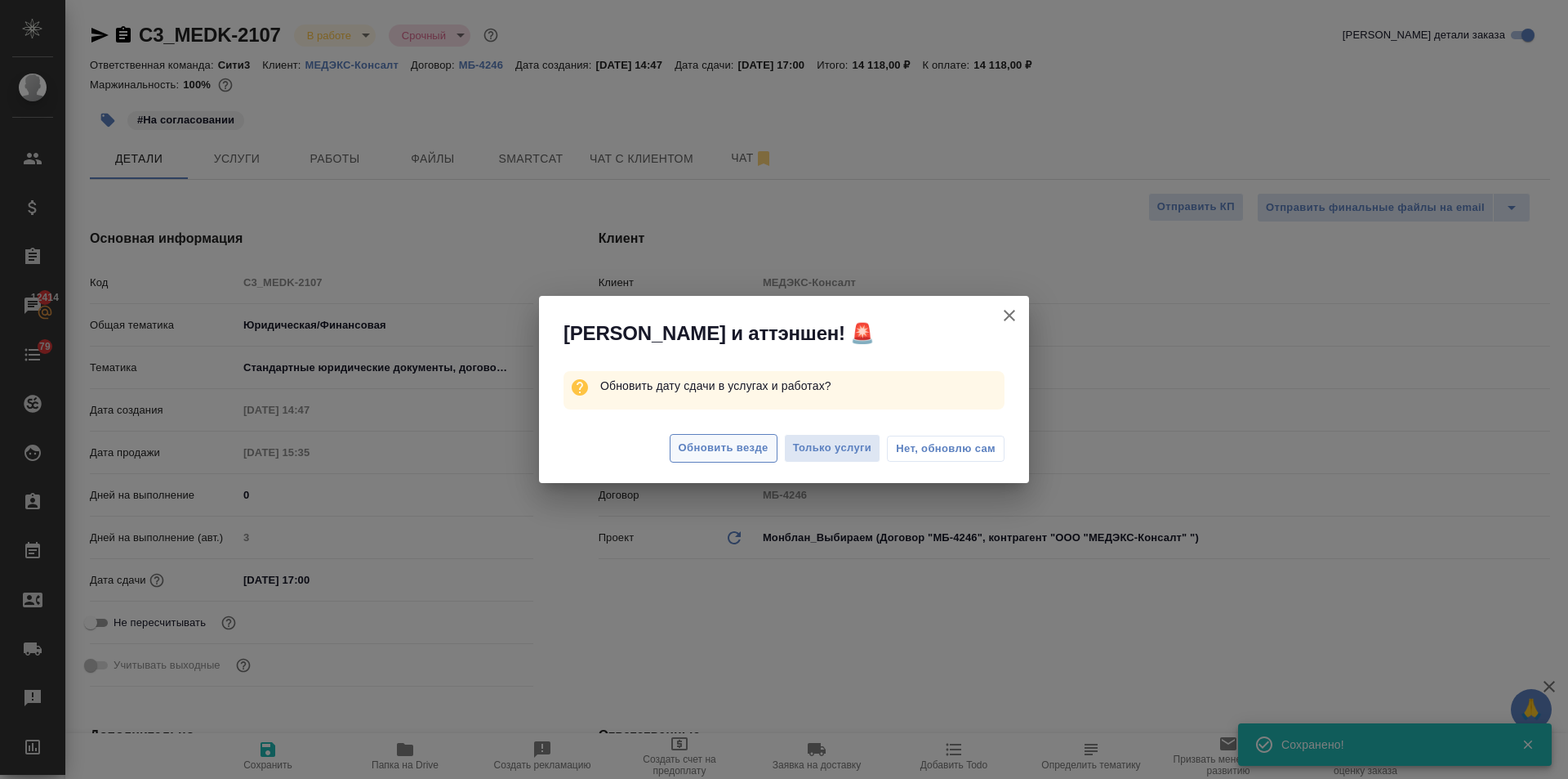
type textarea "x"
click at [741, 443] on span "Обновить везде" at bounding box center [723, 448] width 89 height 19
type textarea "x"
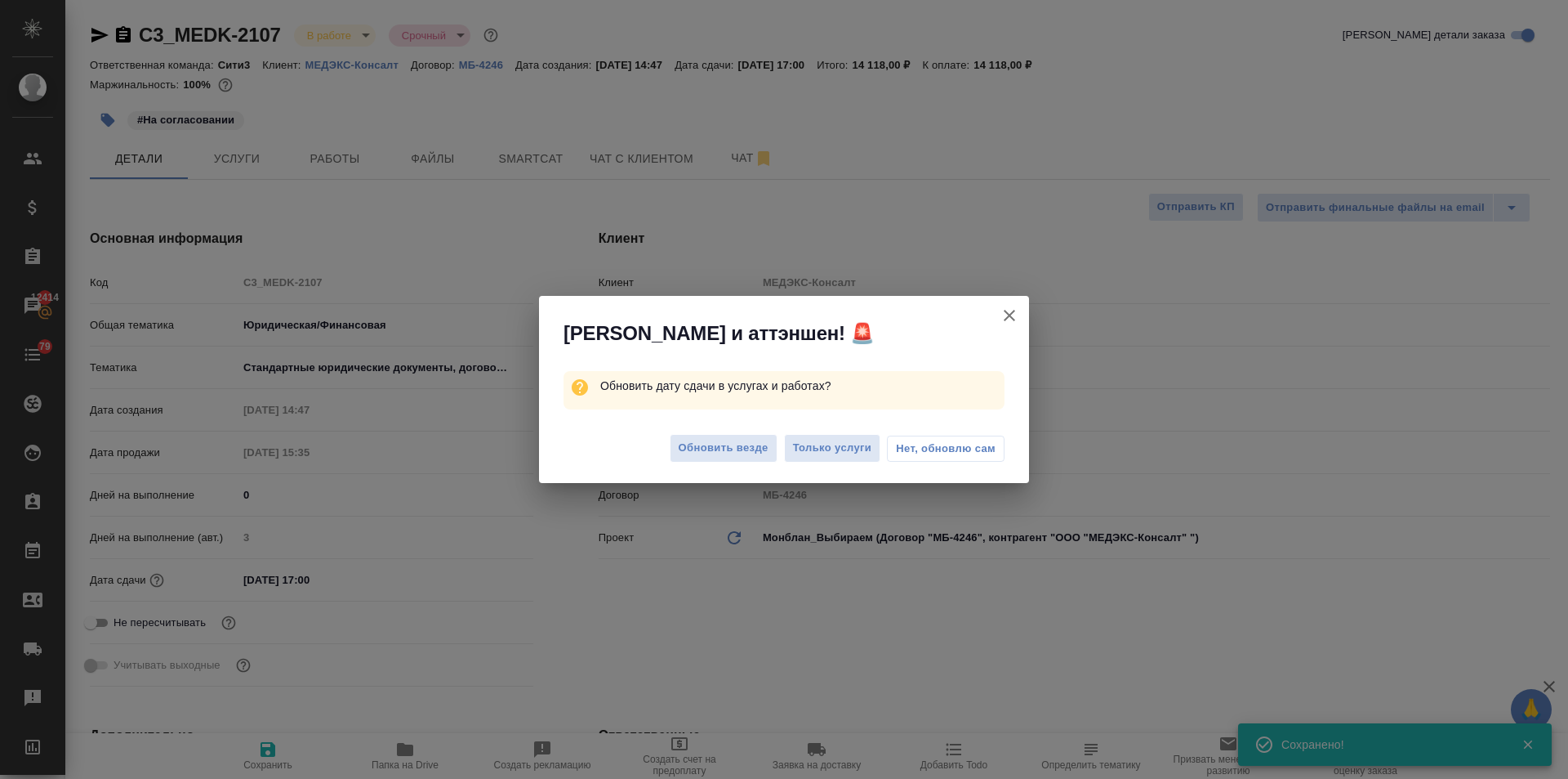
type textarea "x"
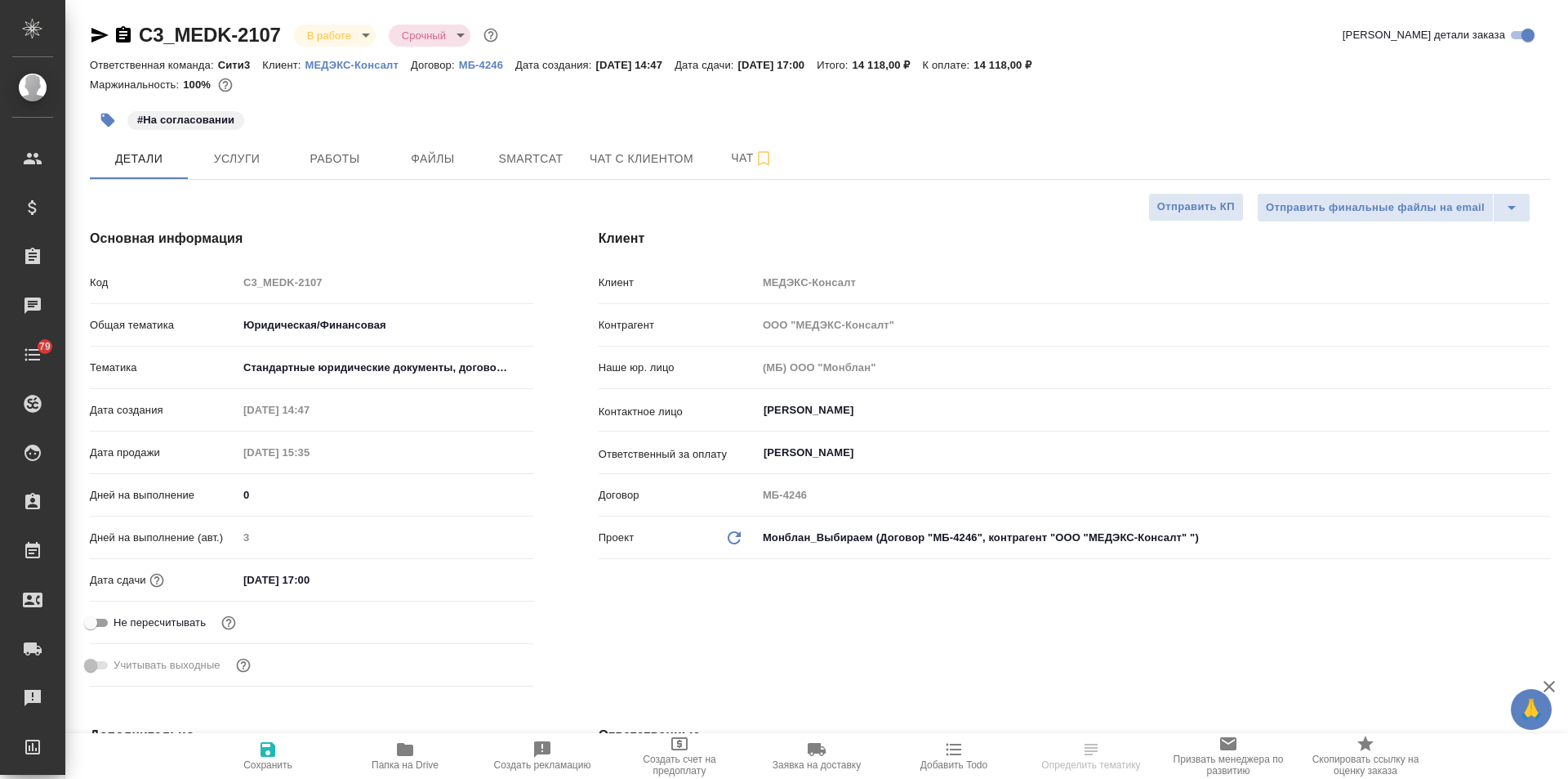
select select "RU"
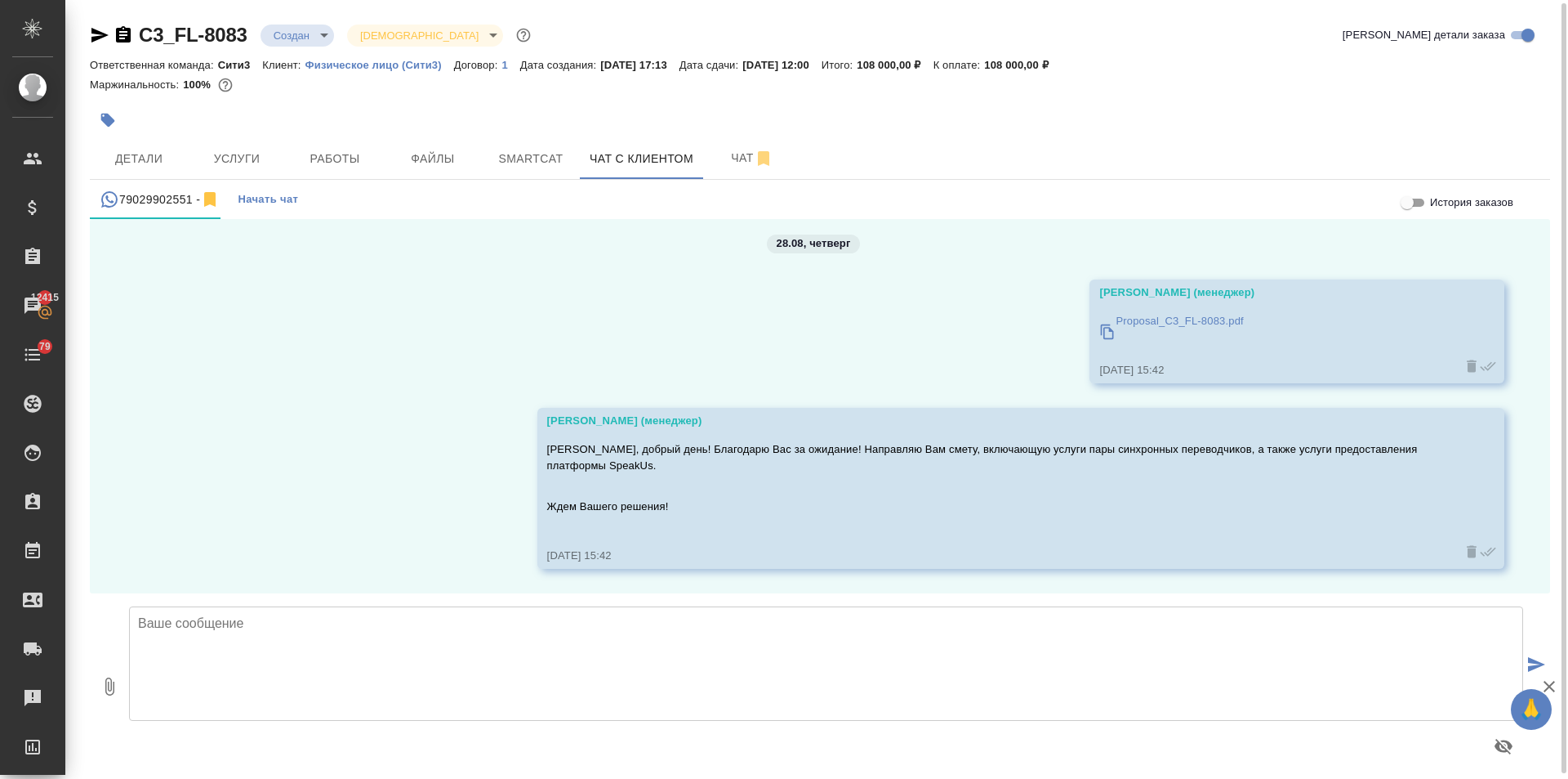
scroll to position [9, 0]
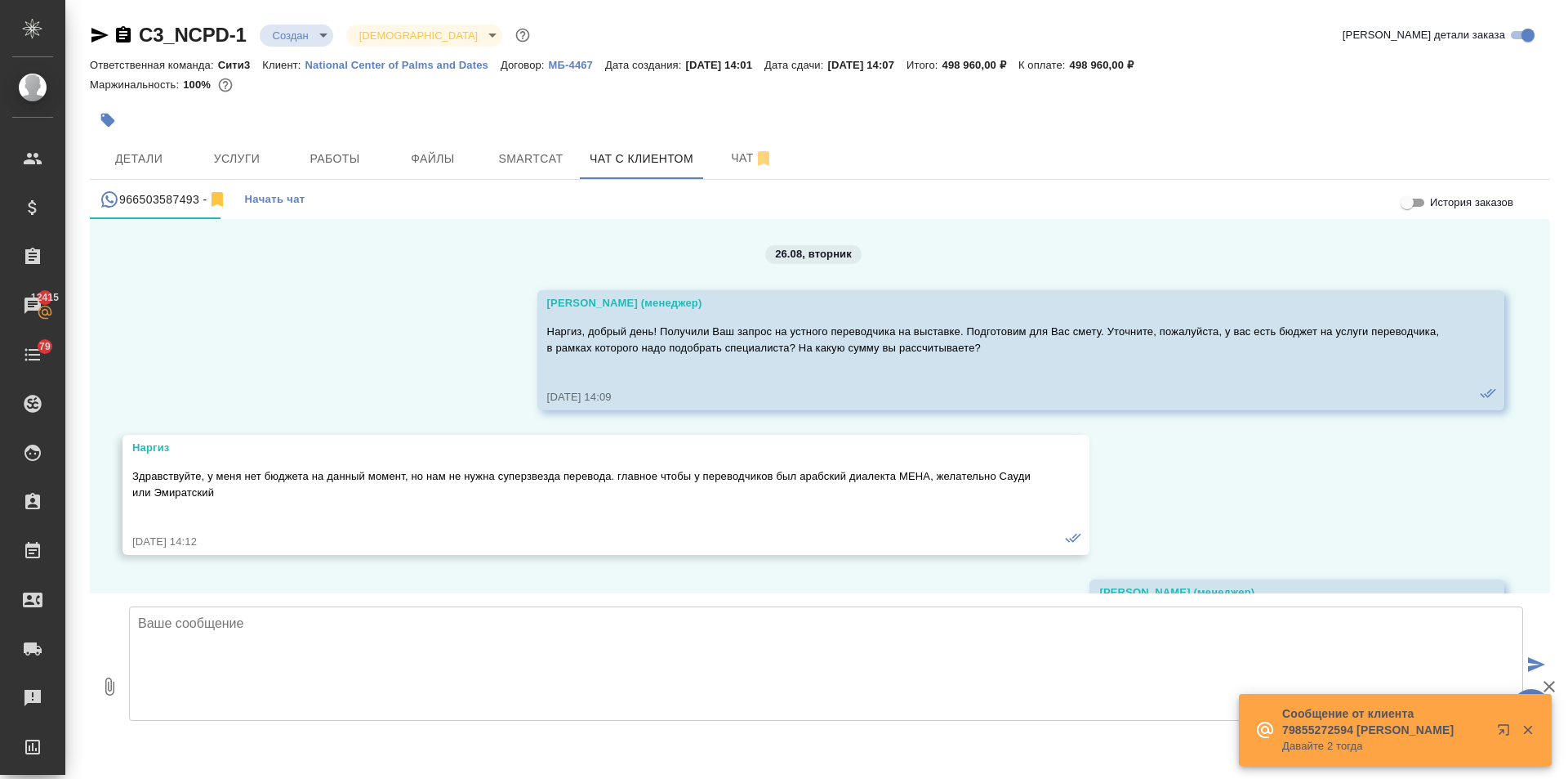
scroll to position [4342, 0]
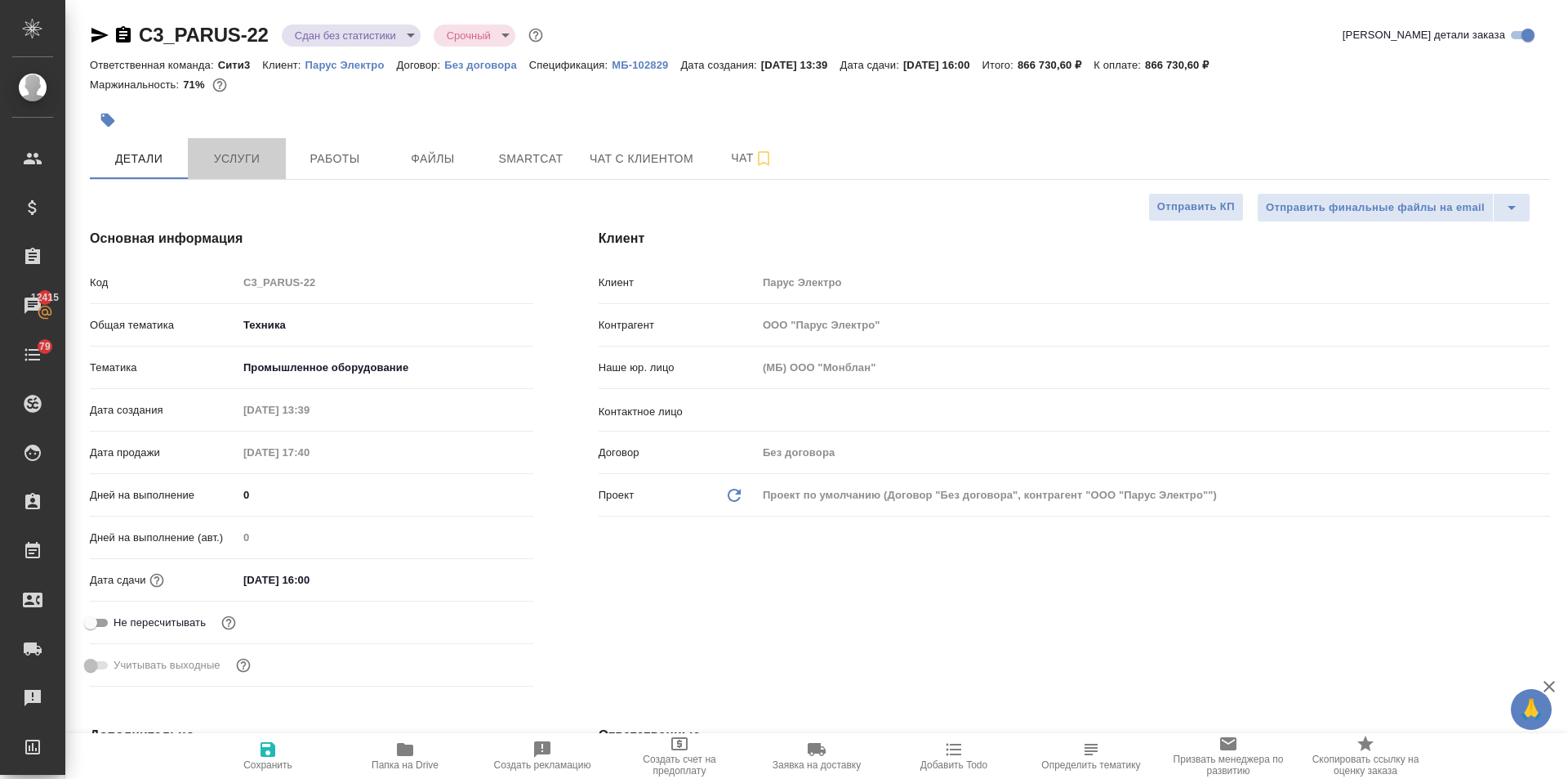
select select "RU"
click at [220, 144] on button "Услуги" at bounding box center [236, 159] width 98 height 40
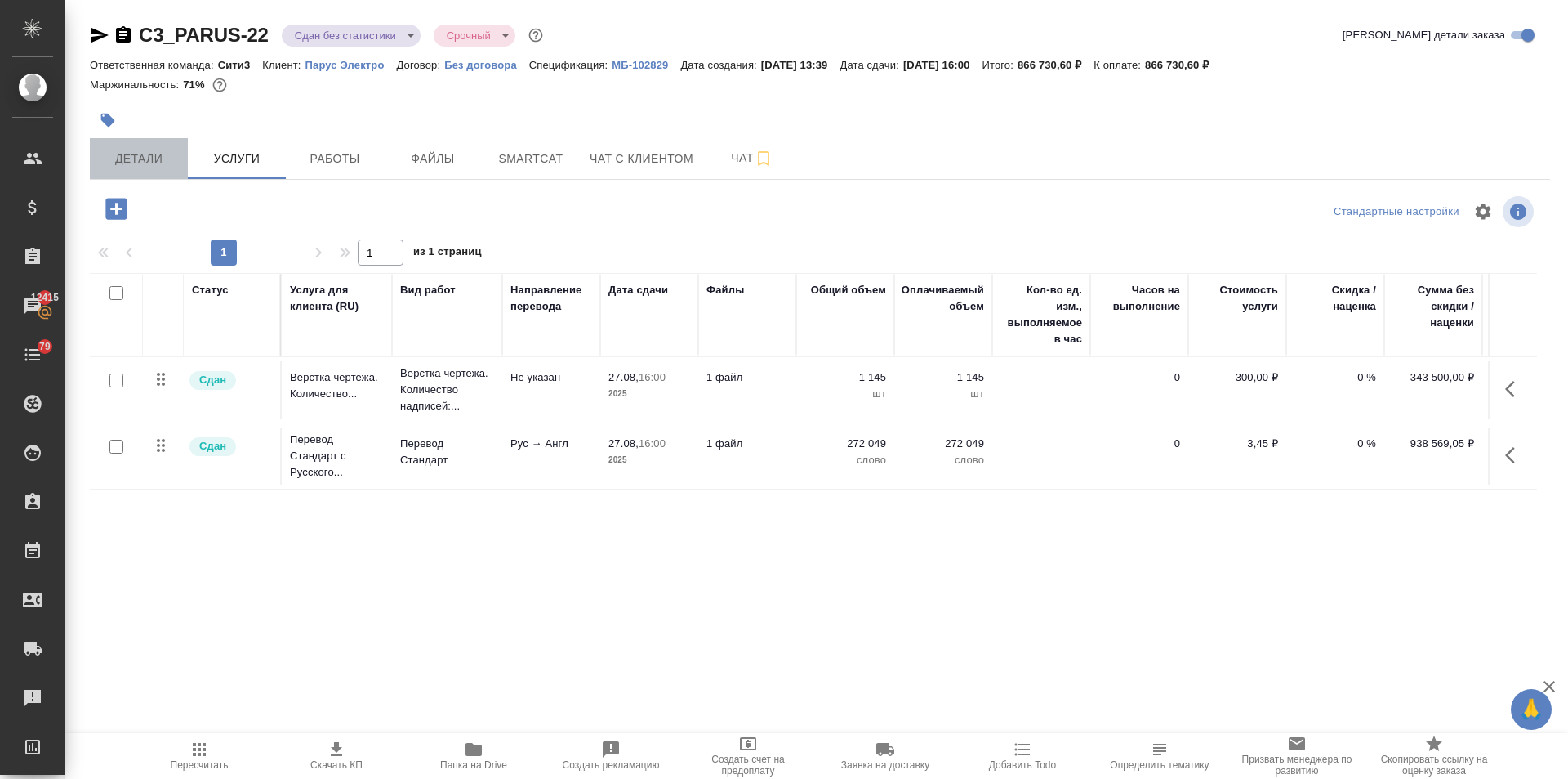
click at [156, 152] on span "Детали" at bounding box center [139, 159] width 79 height 20
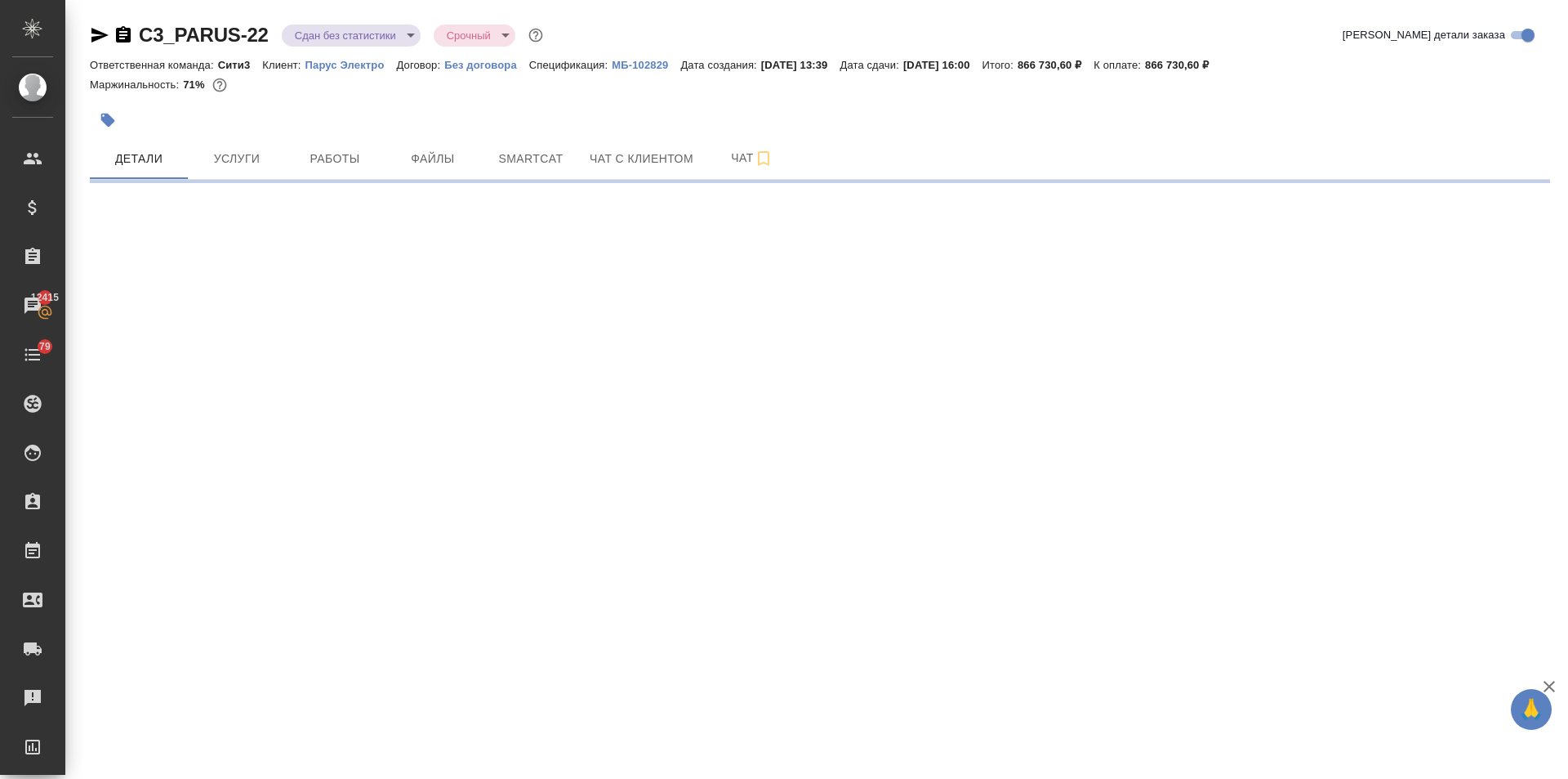
select select "RU"
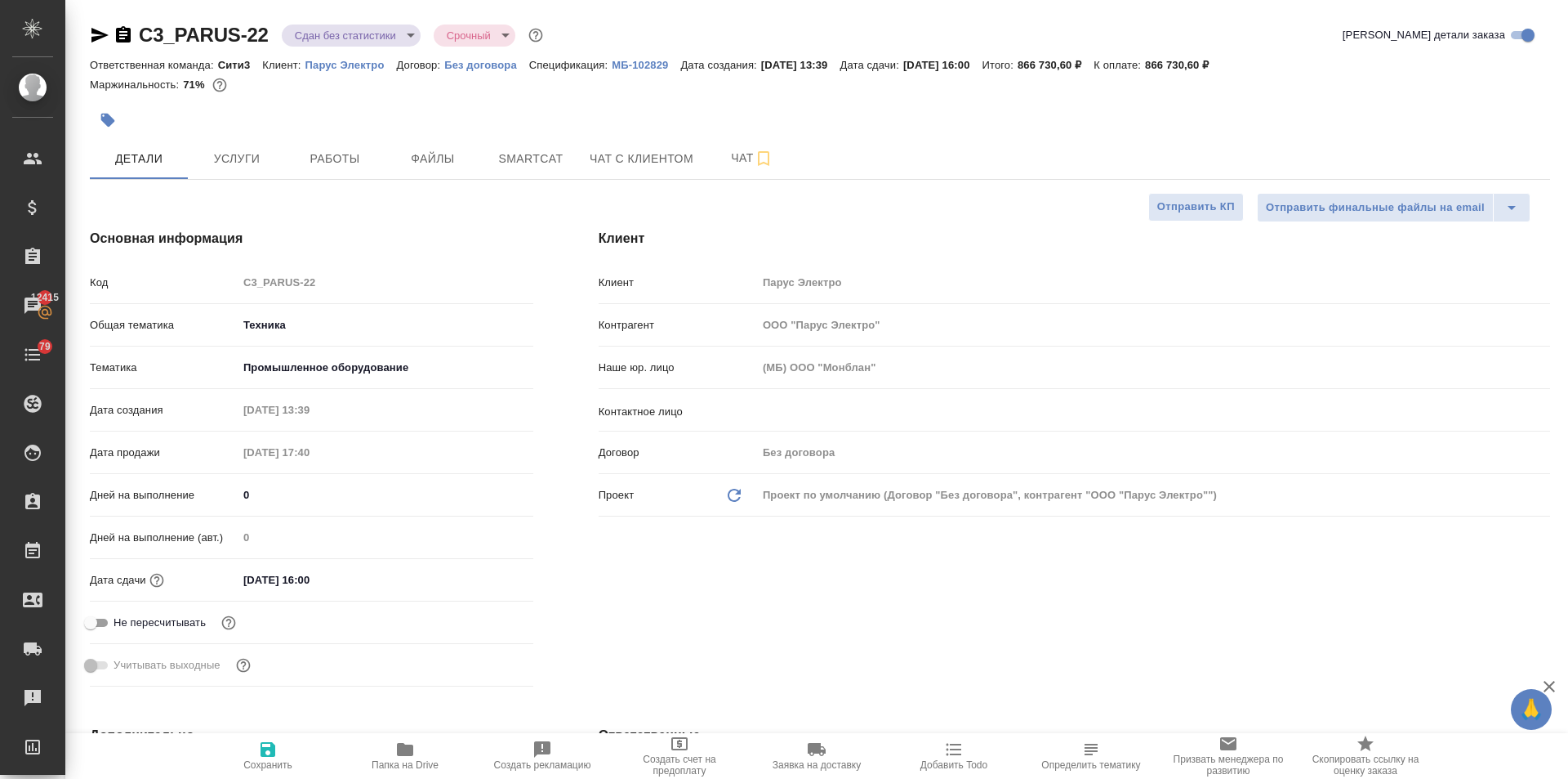
type textarea "x"
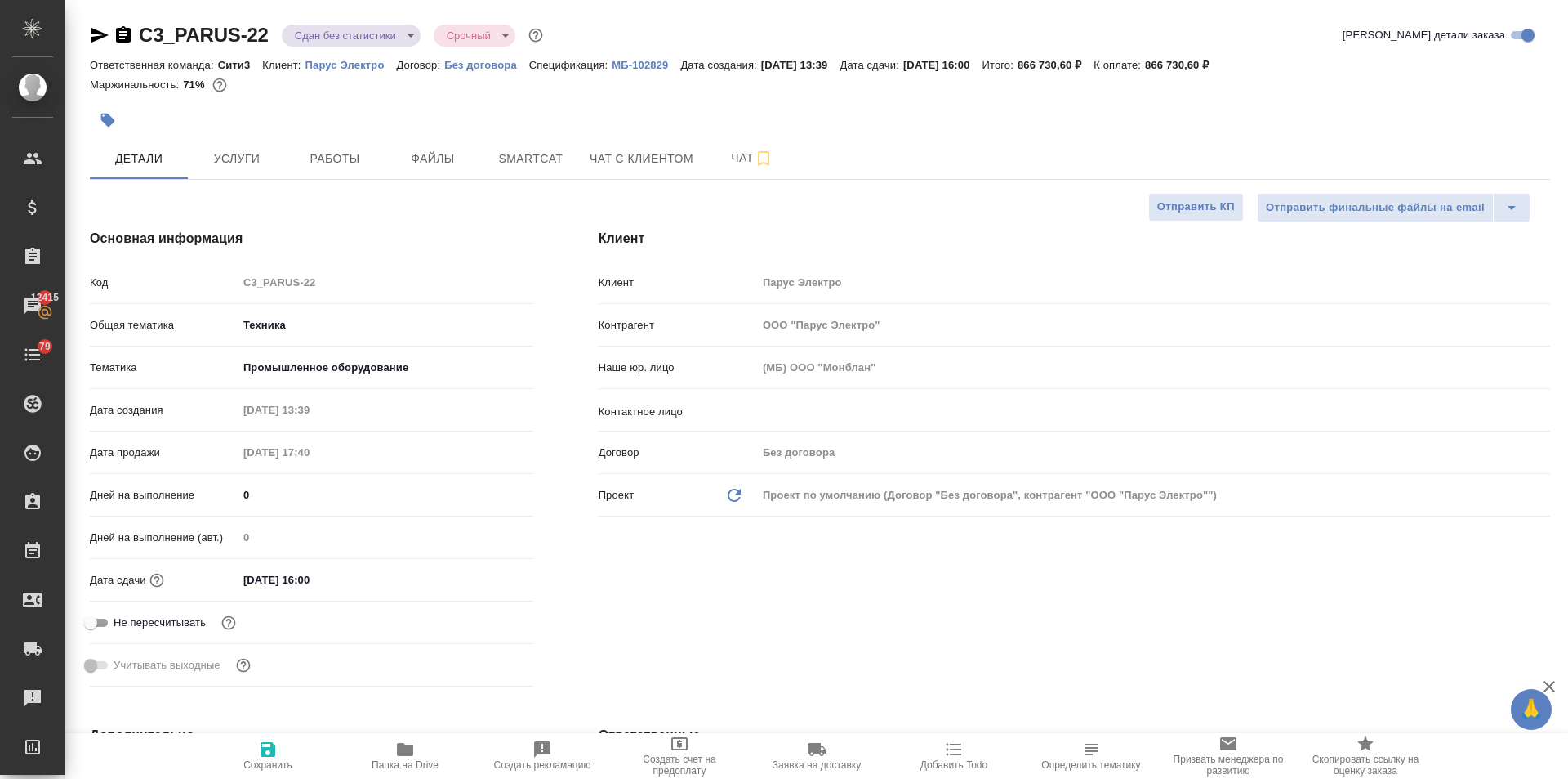
type textarea "x"
